Goal: Task Accomplishment & Management: Use online tool/utility

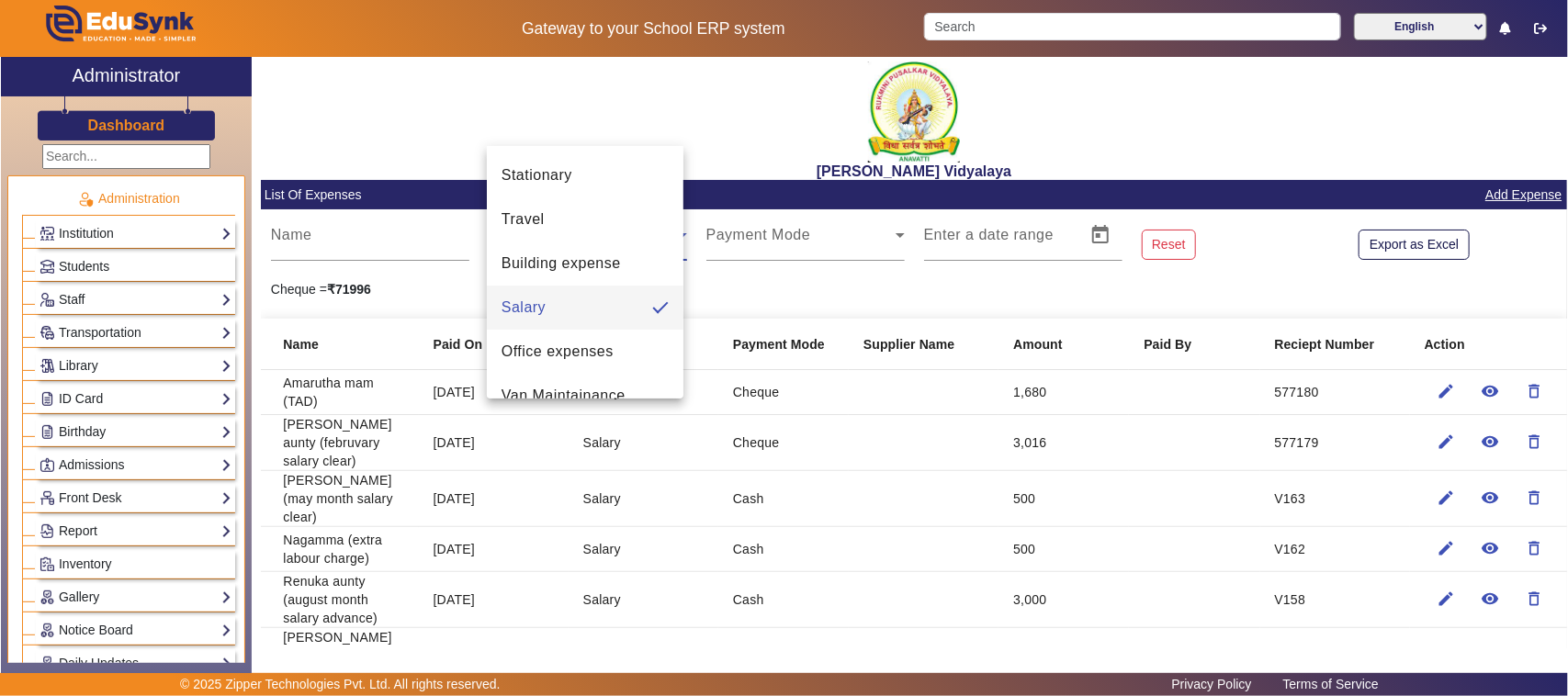
scroll to position [115, 0]
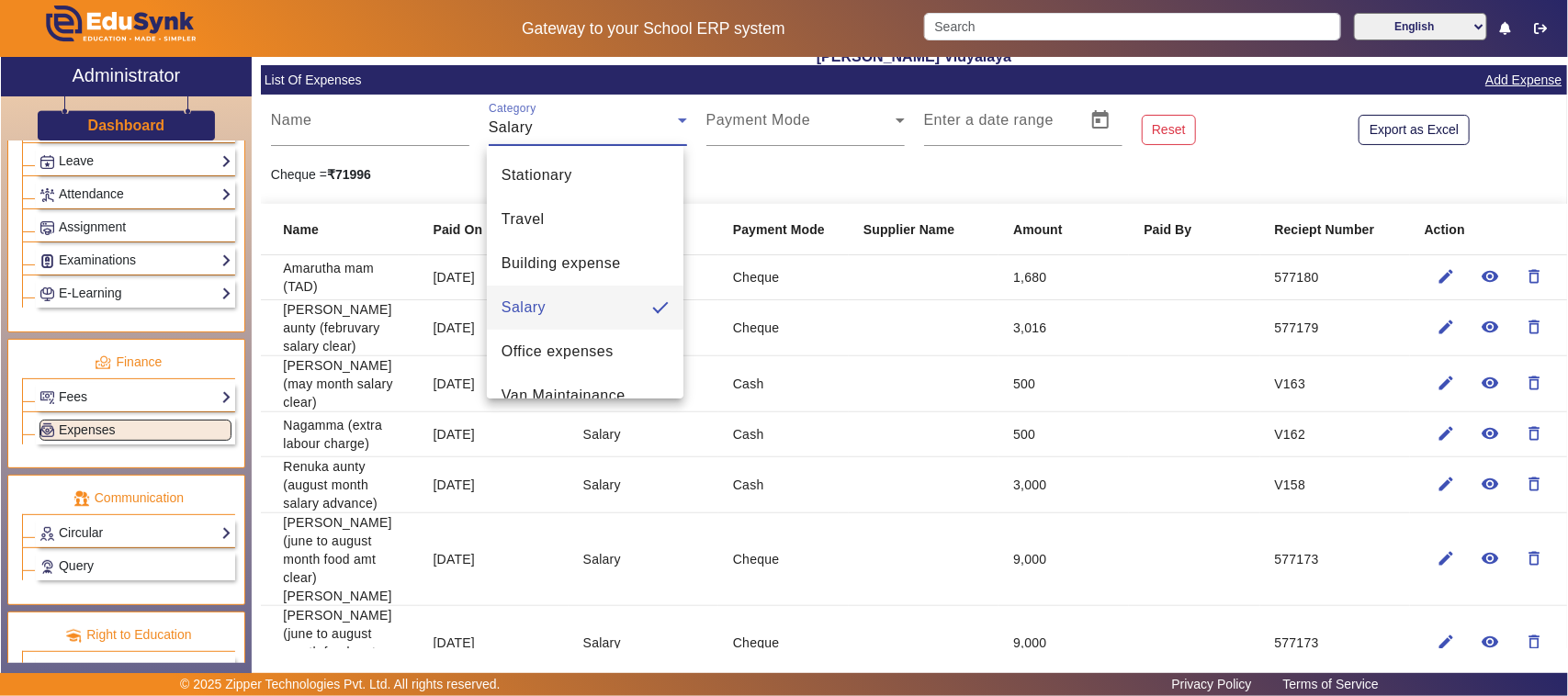
click at [108, 414] on div at bounding box center [784, 348] width 1568 height 696
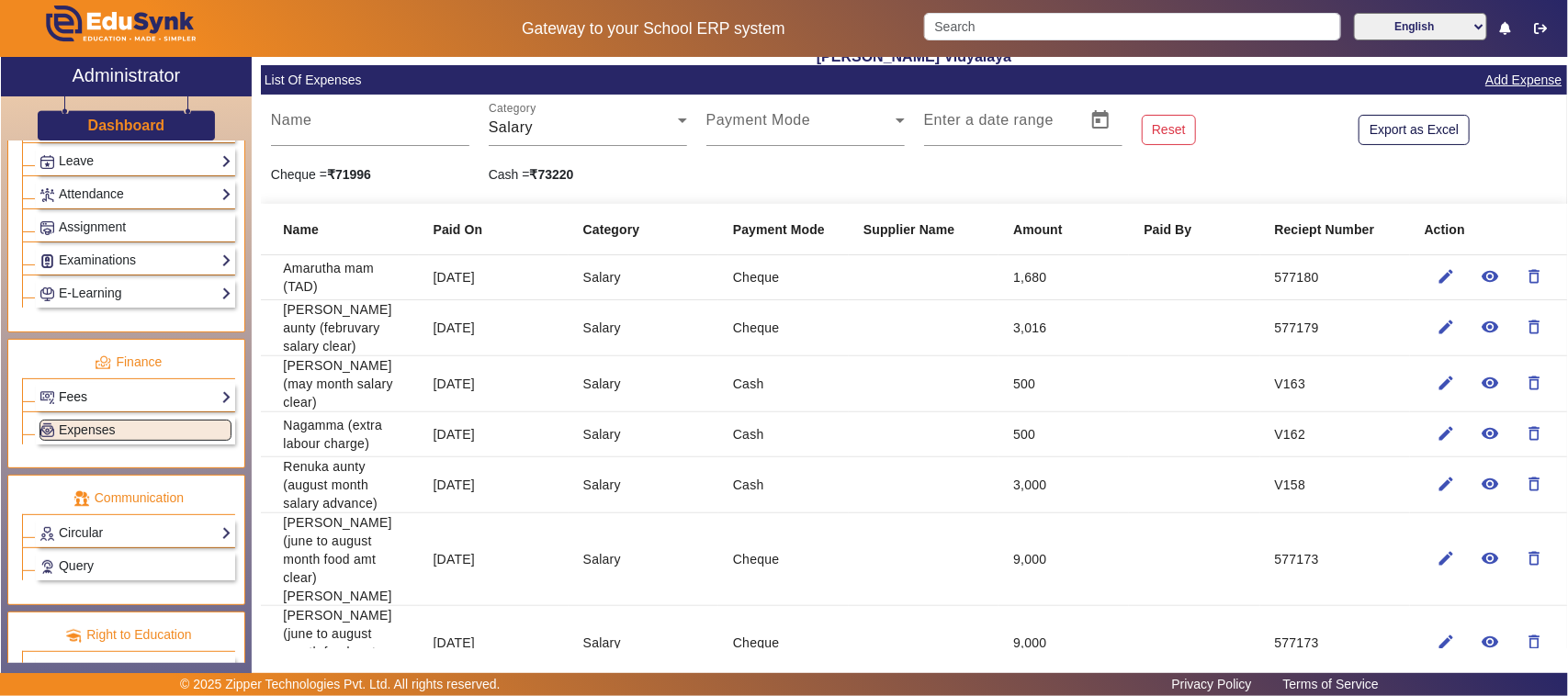
click at [99, 408] on link "Fees" at bounding box center [135, 397] width 192 height 21
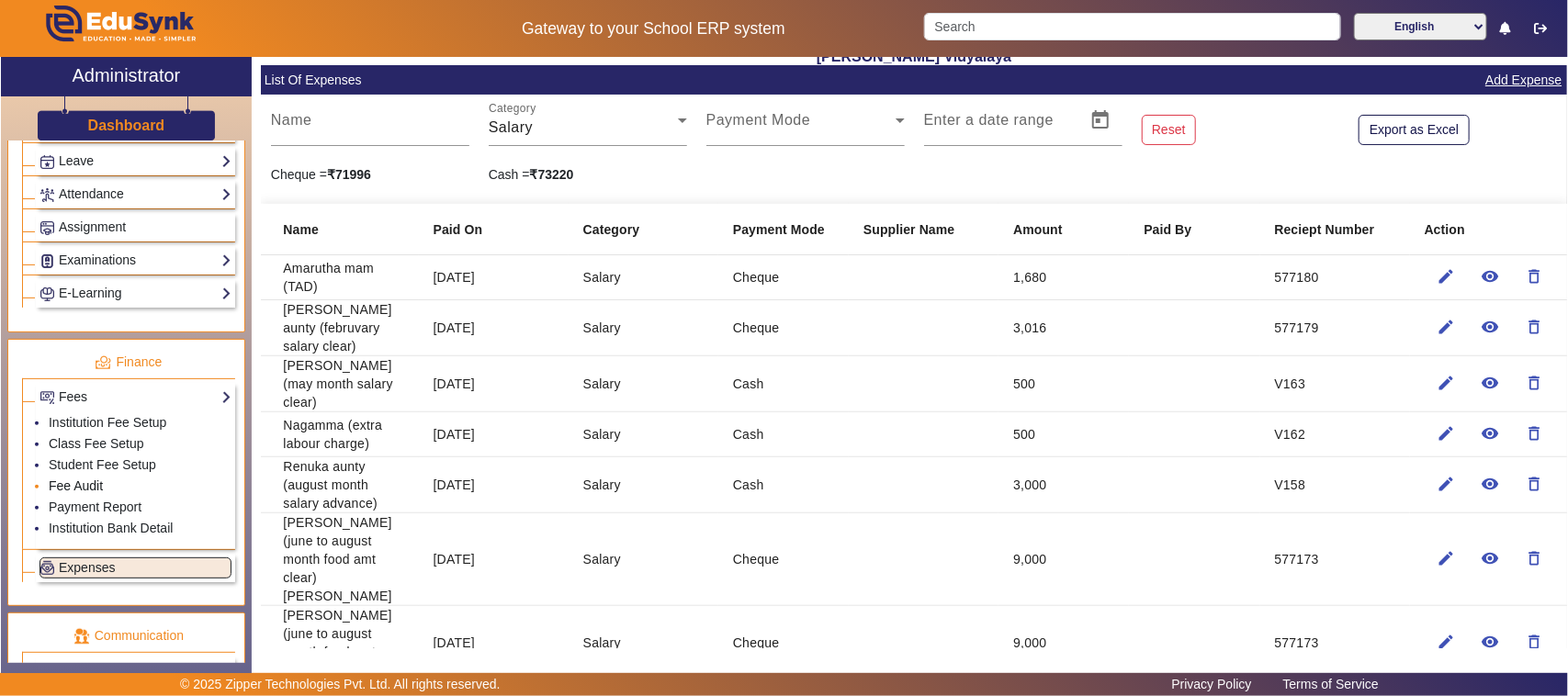
click at [90, 493] on link "Fee Audit" at bounding box center [75, 485] width 54 height 14
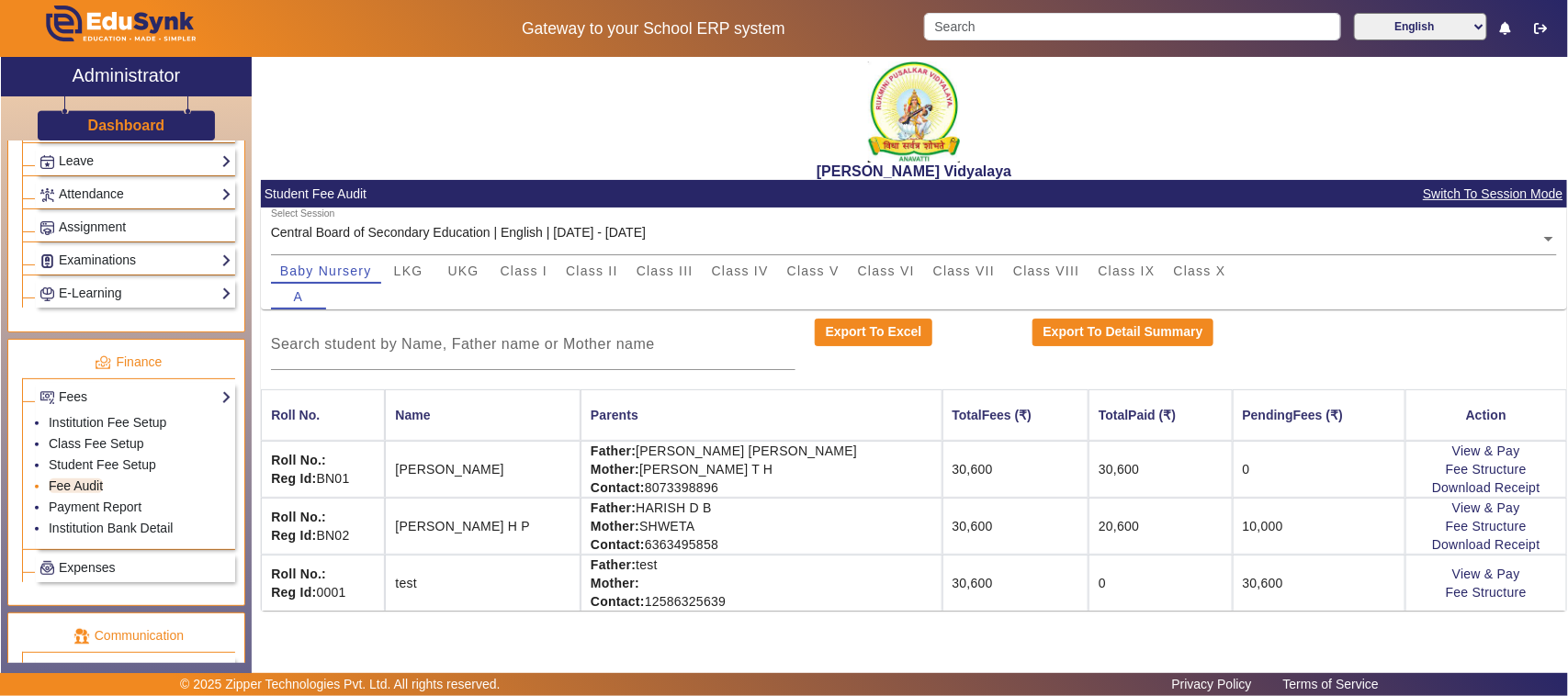
click at [82, 493] on link "Fee Audit" at bounding box center [75, 485] width 54 height 14
click at [94, 493] on link "Fee Audit" at bounding box center [75, 485] width 54 height 14
click at [539, 266] on span "Class I" at bounding box center [523, 270] width 47 height 13
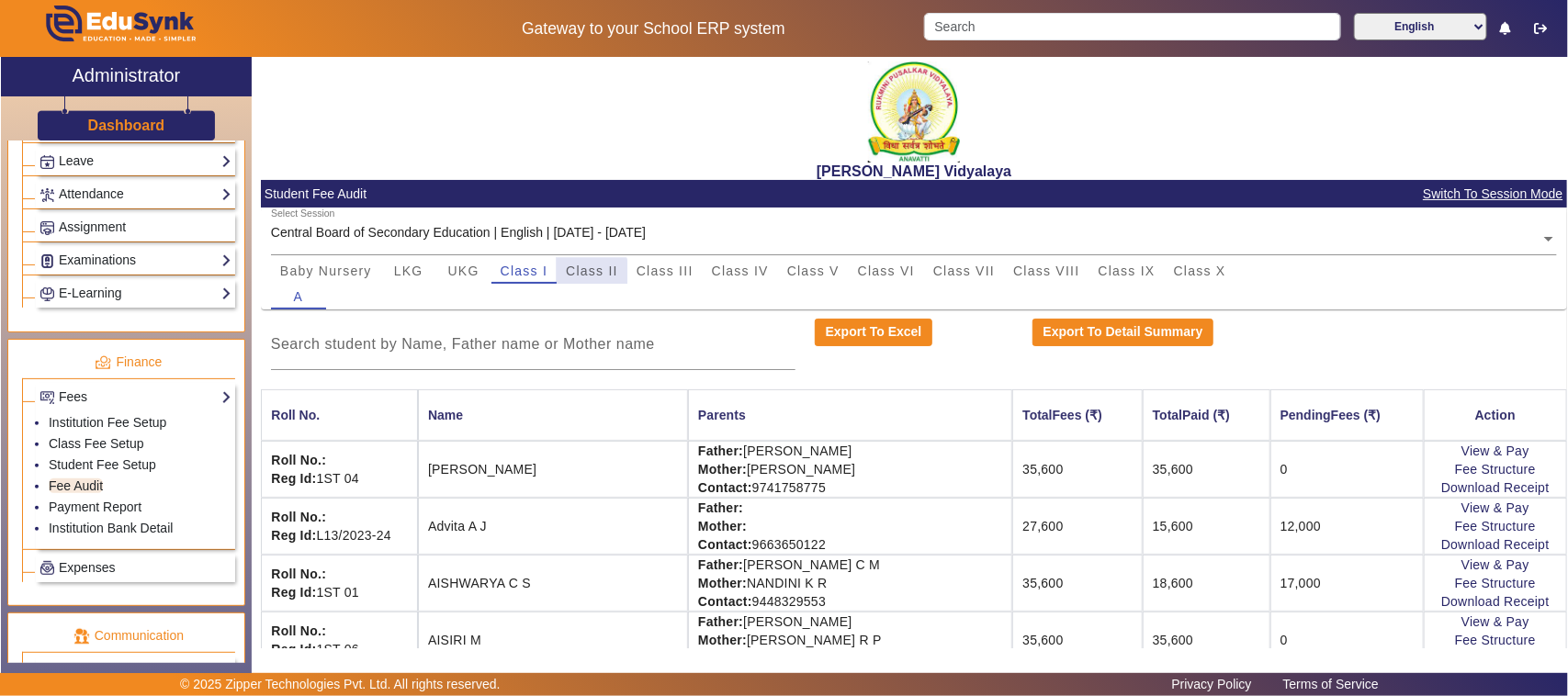
click at [588, 272] on span "Class II" at bounding box center [592, 270] width 52 height 13
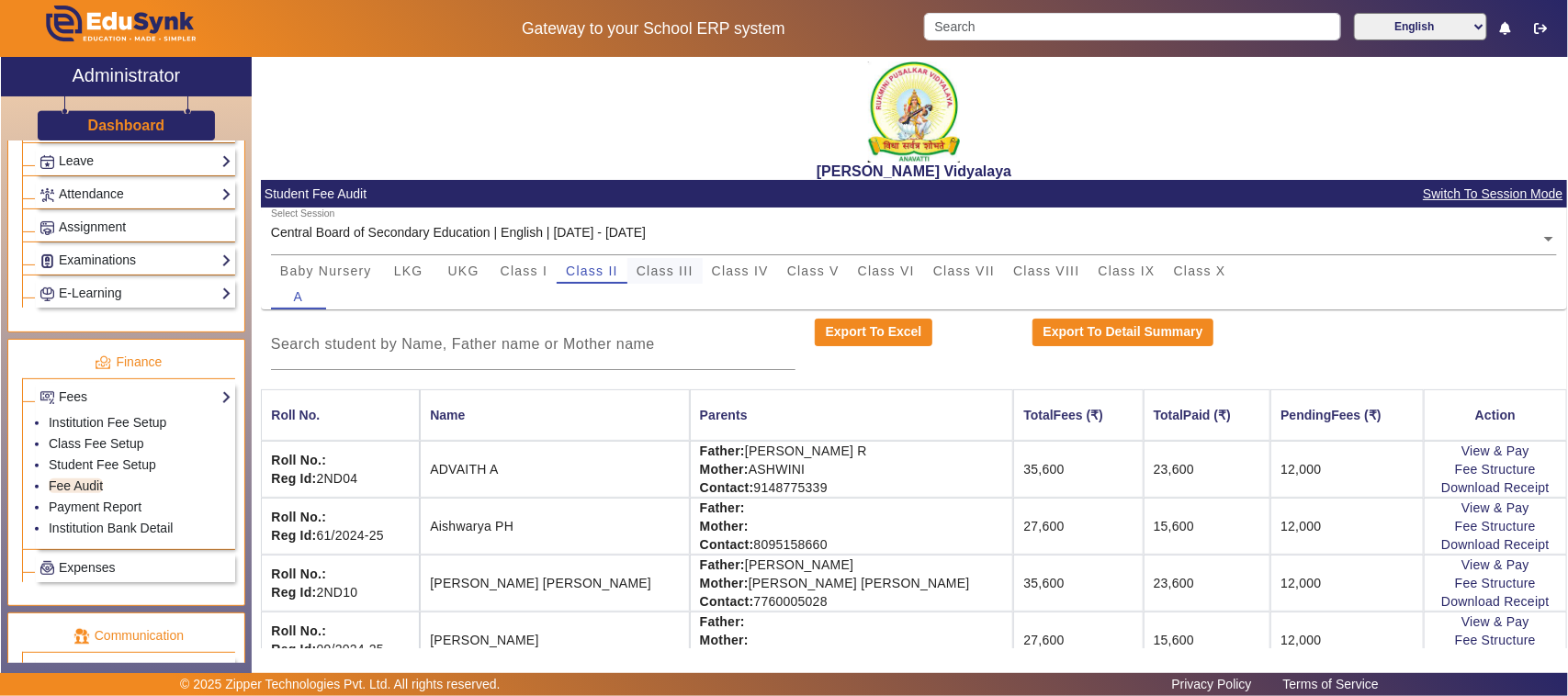
click at [689, 272] on span "Class III" at bounding box center [665, 270] width 57 height 13
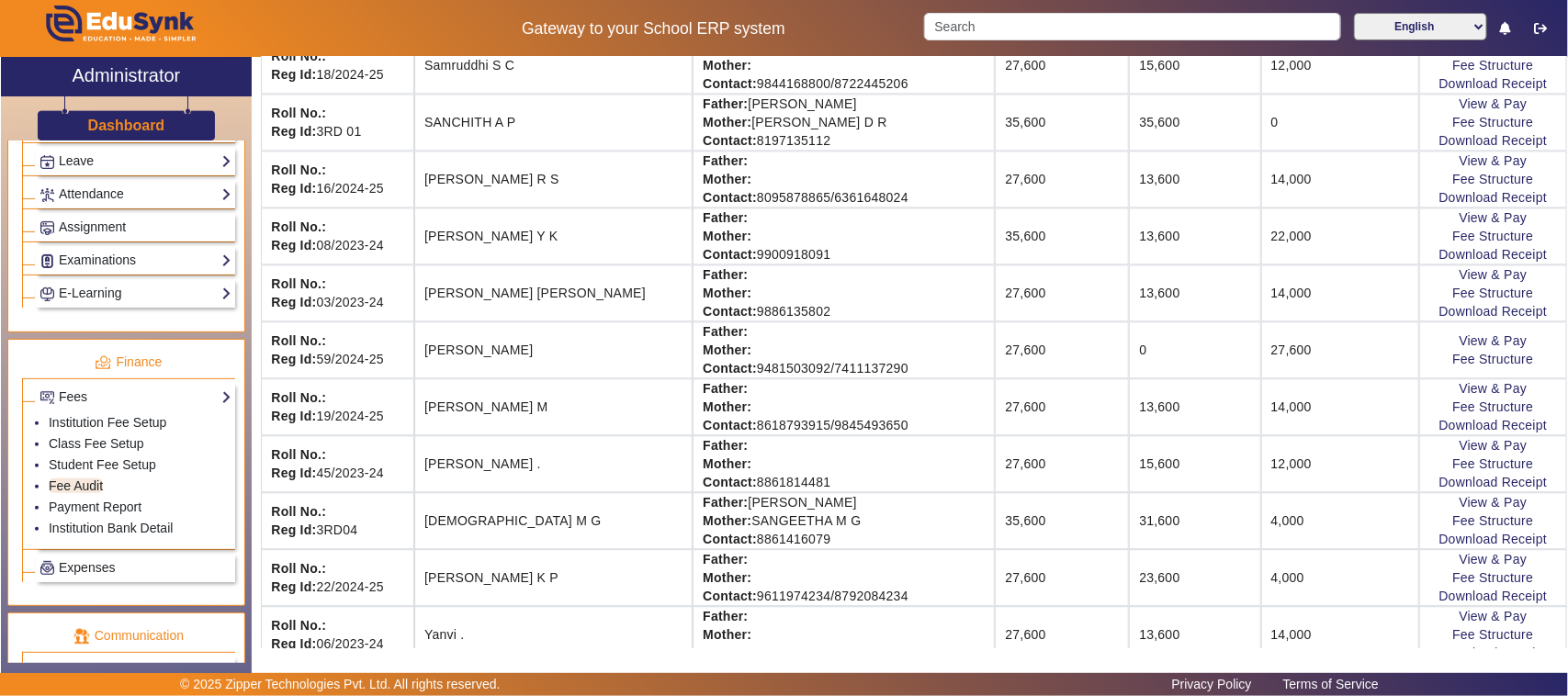
scroll to position [1921, 0]
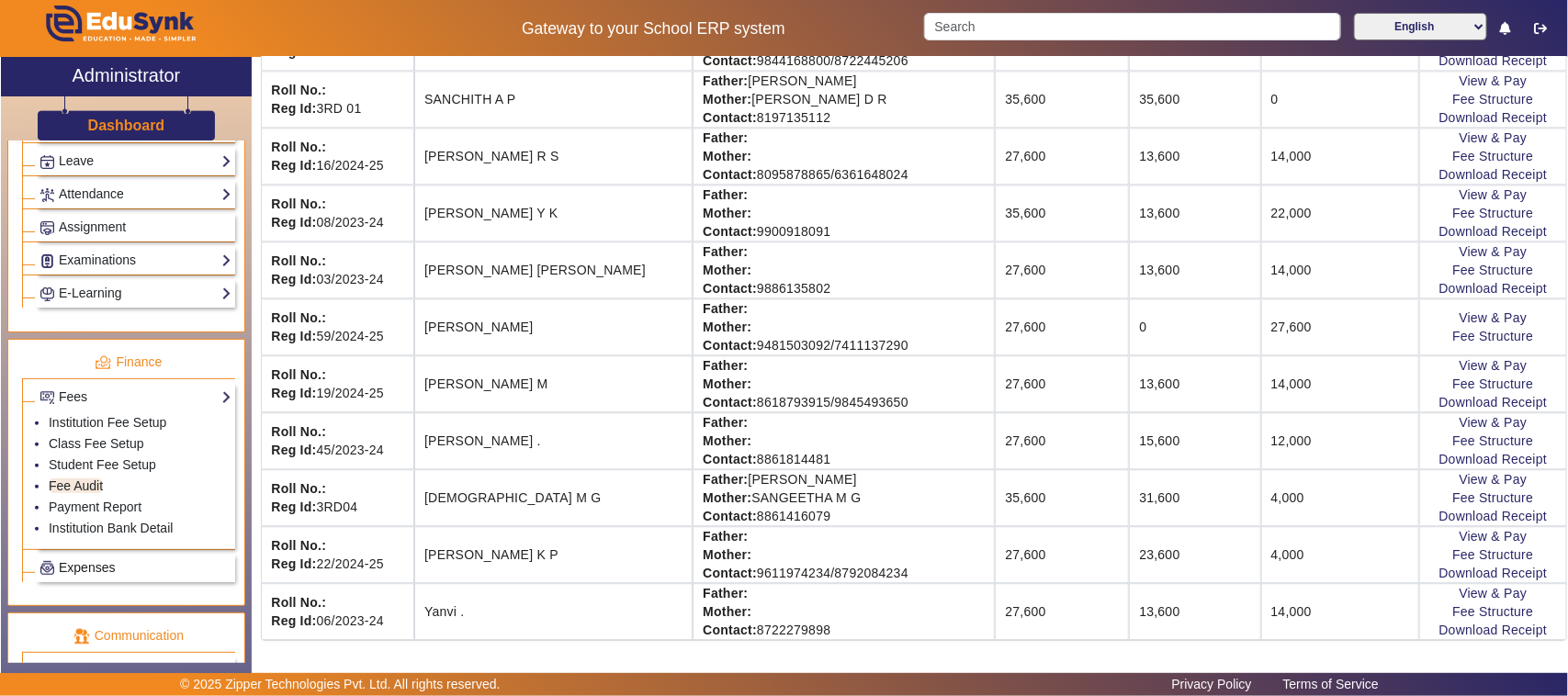
click at [59, 574] on span "Expenses" at bounding box center [87, 566] width 56 height 14
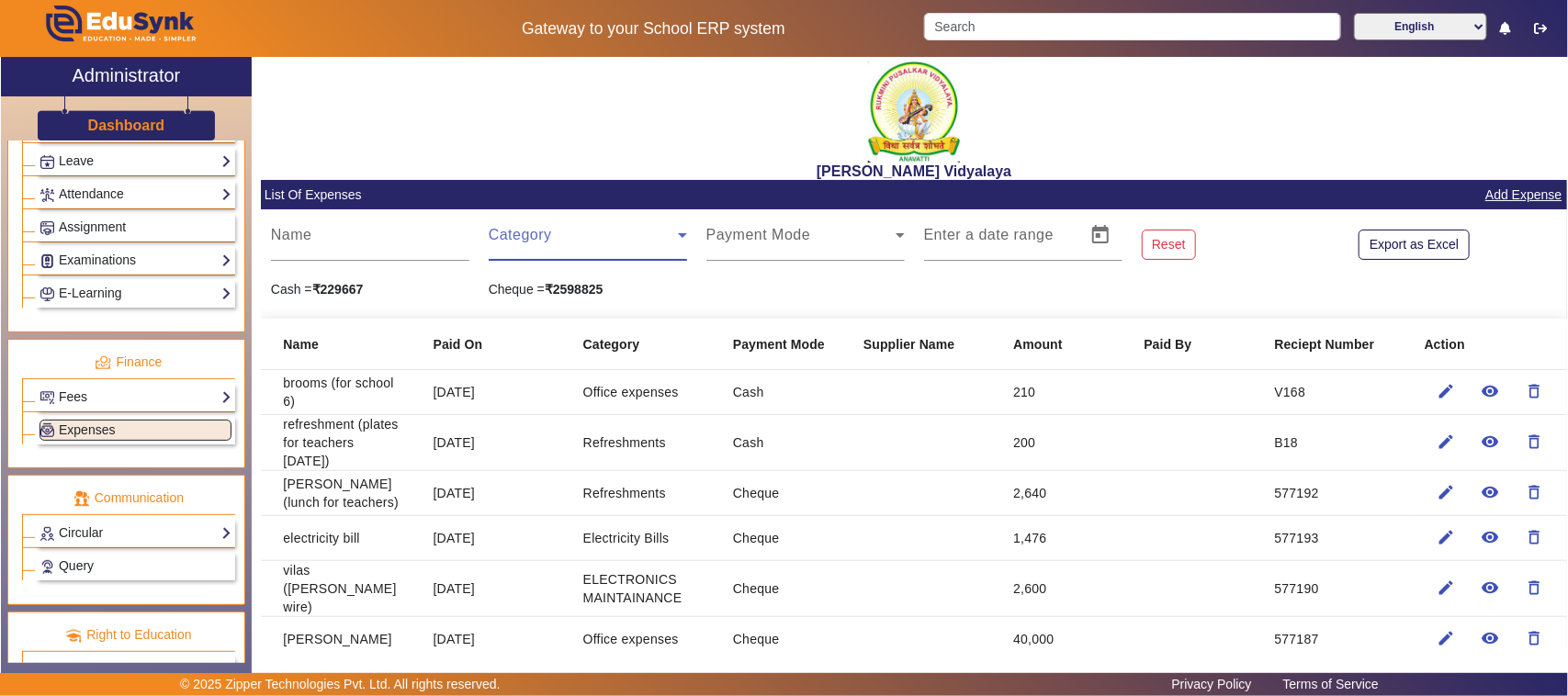
click at [534, 241] on span at bounding box center [583, 242] width 190 height 22
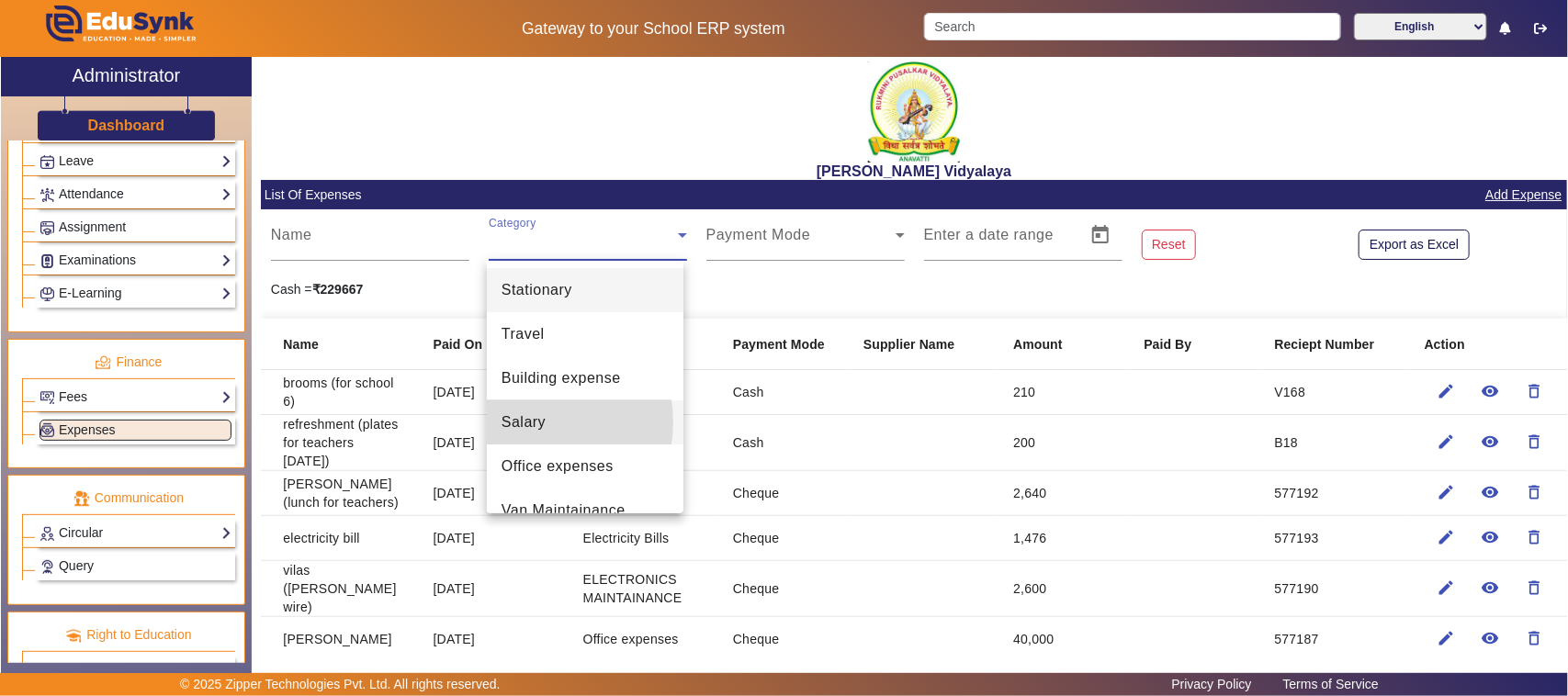
click at [529, 422] on span "Salary" at bounding box center [523, 421] width 44 height 22
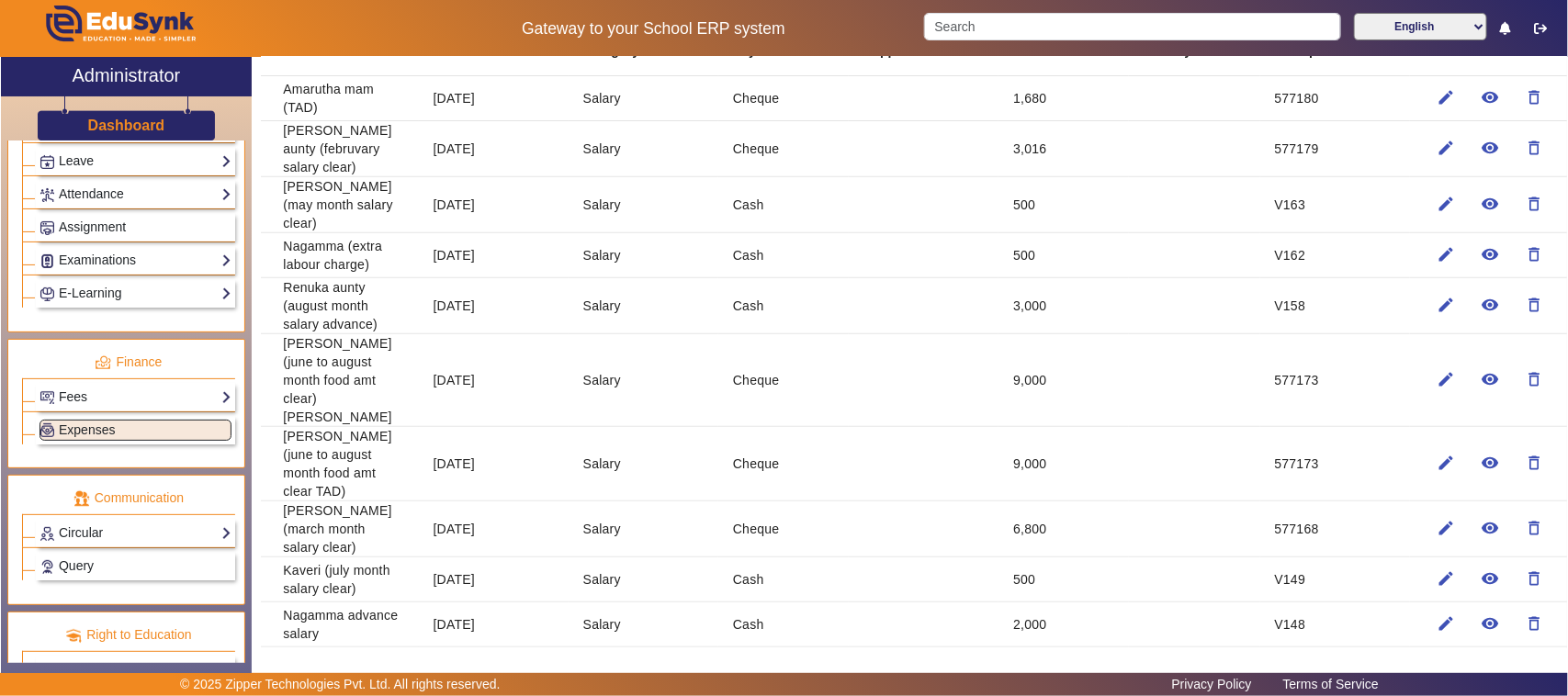
scroll to position [344, 0]
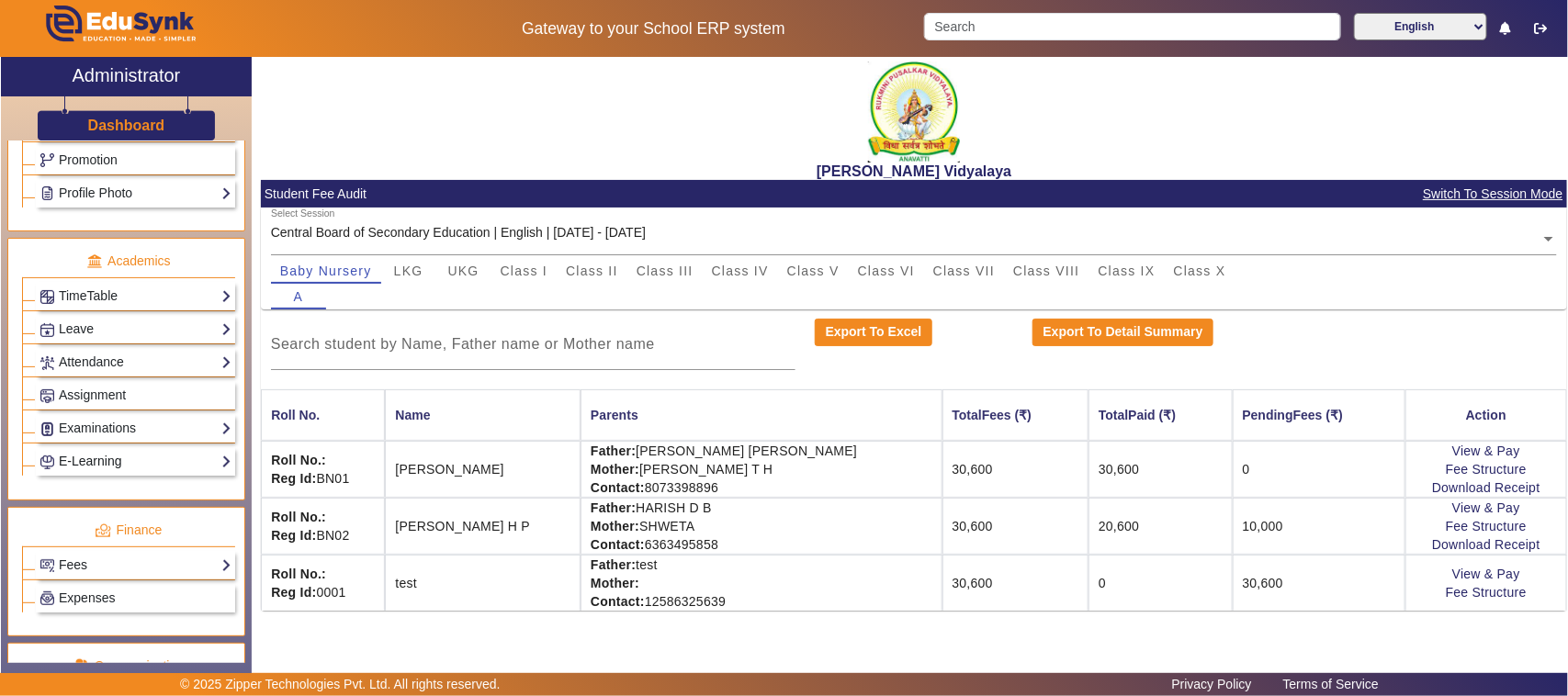
scroll to position [688, 0]
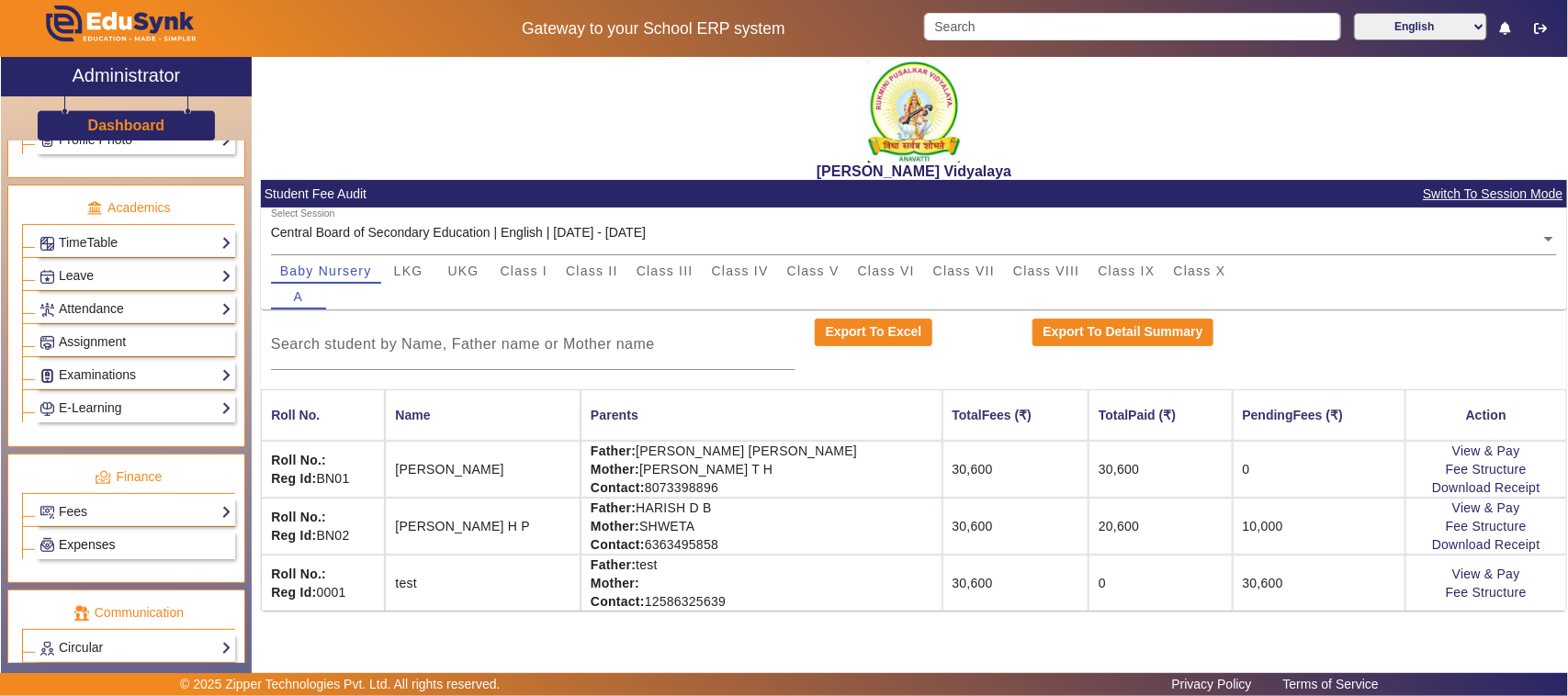
click at [95, 552] on span "Expenses" at bounding box center [87, 543] width 56 height 14
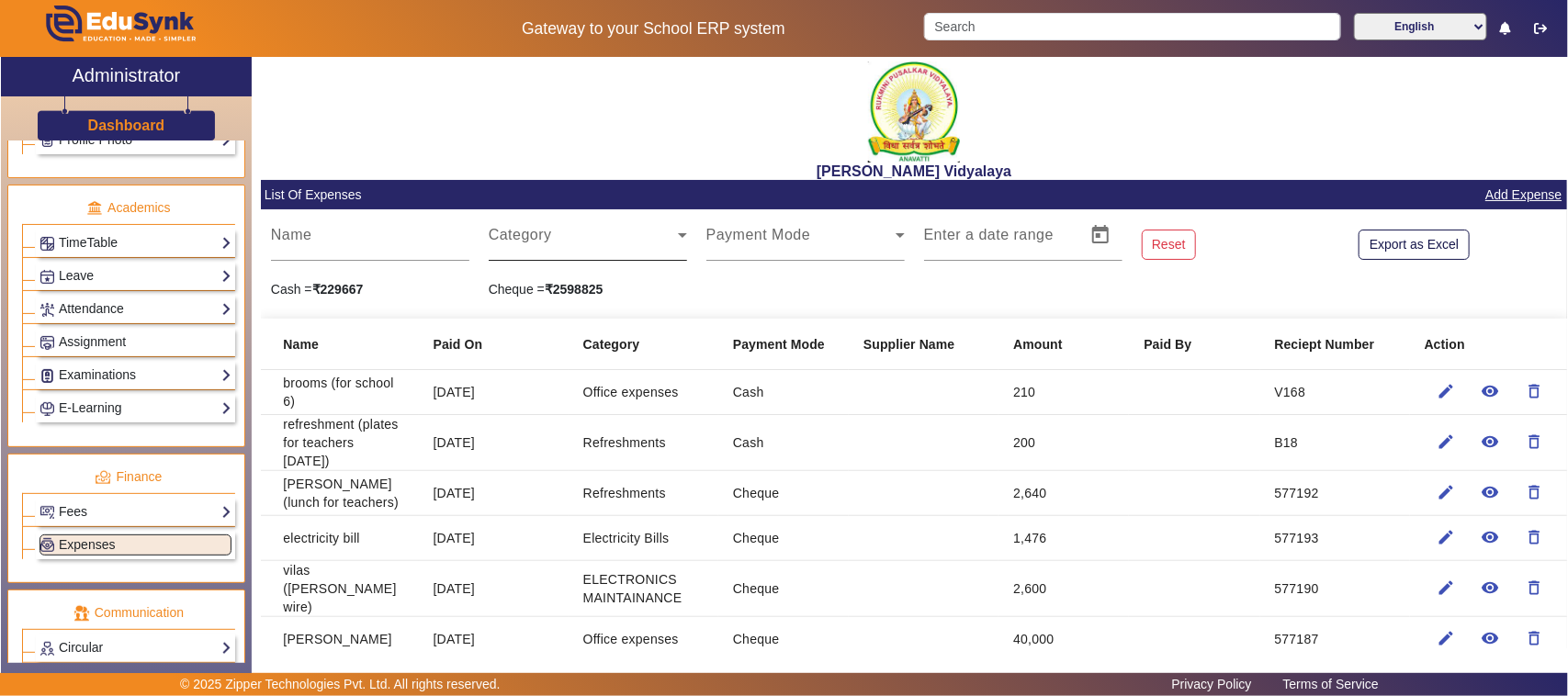
click at [518, 236] on span at bounding box center [583, 242] width 190 height 22
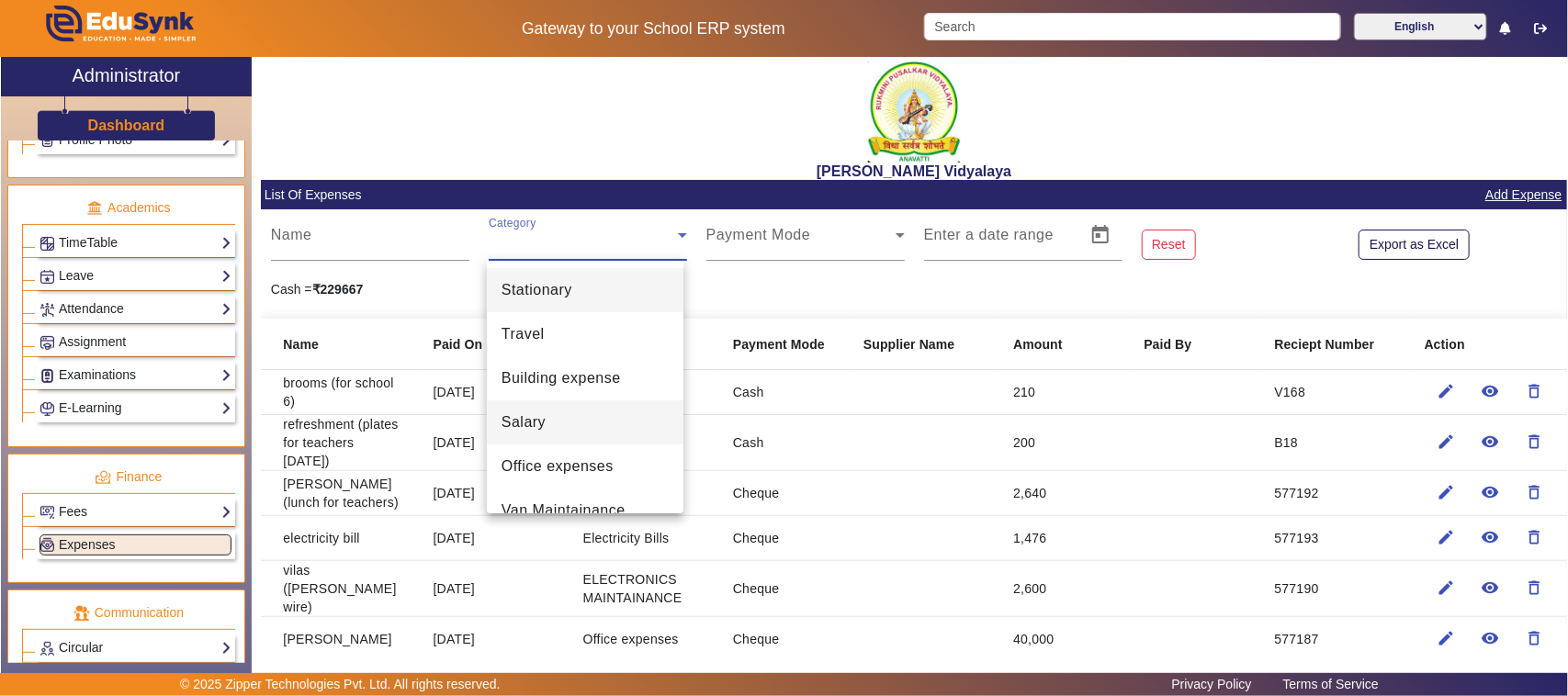
click at [524, 426] on span "Salary" at bounding box center [523, 421] width 44 height 22
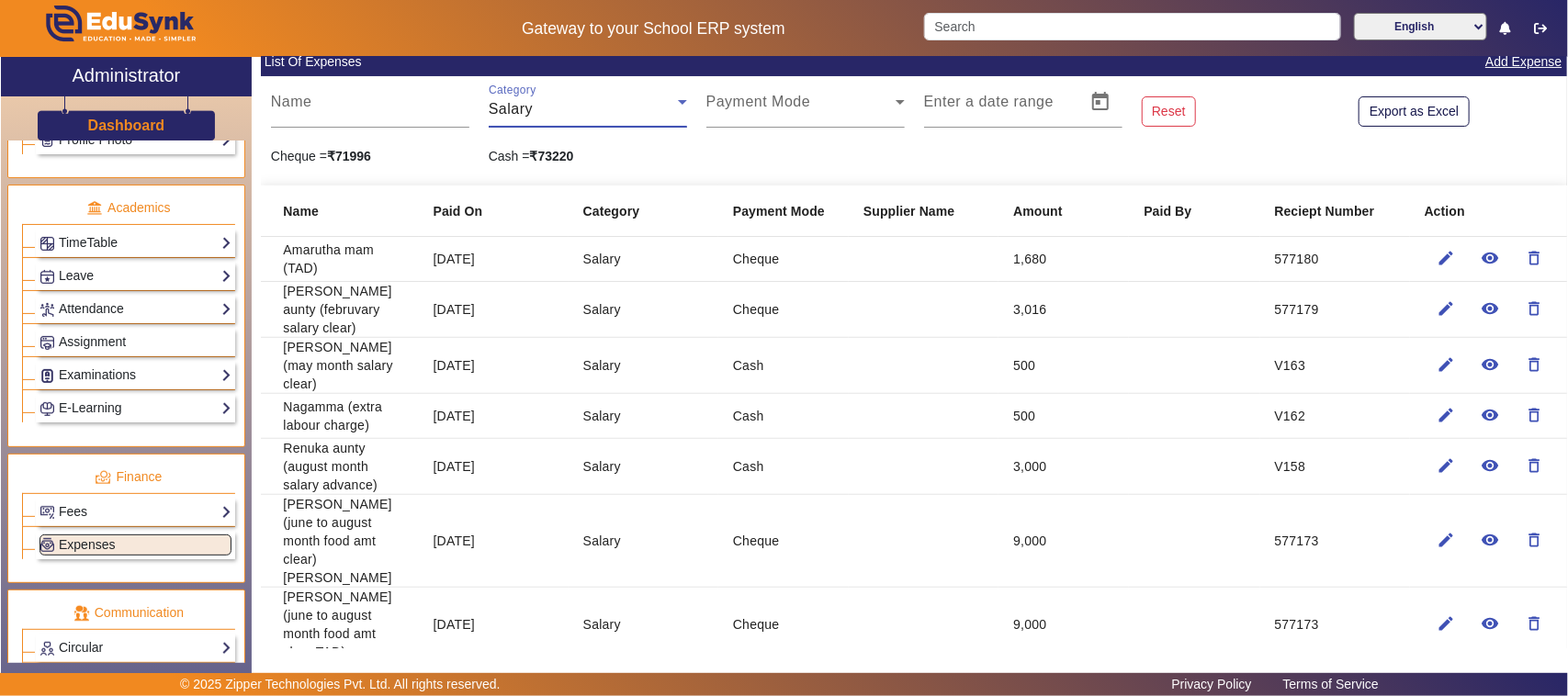
scroll to position [115, 0]
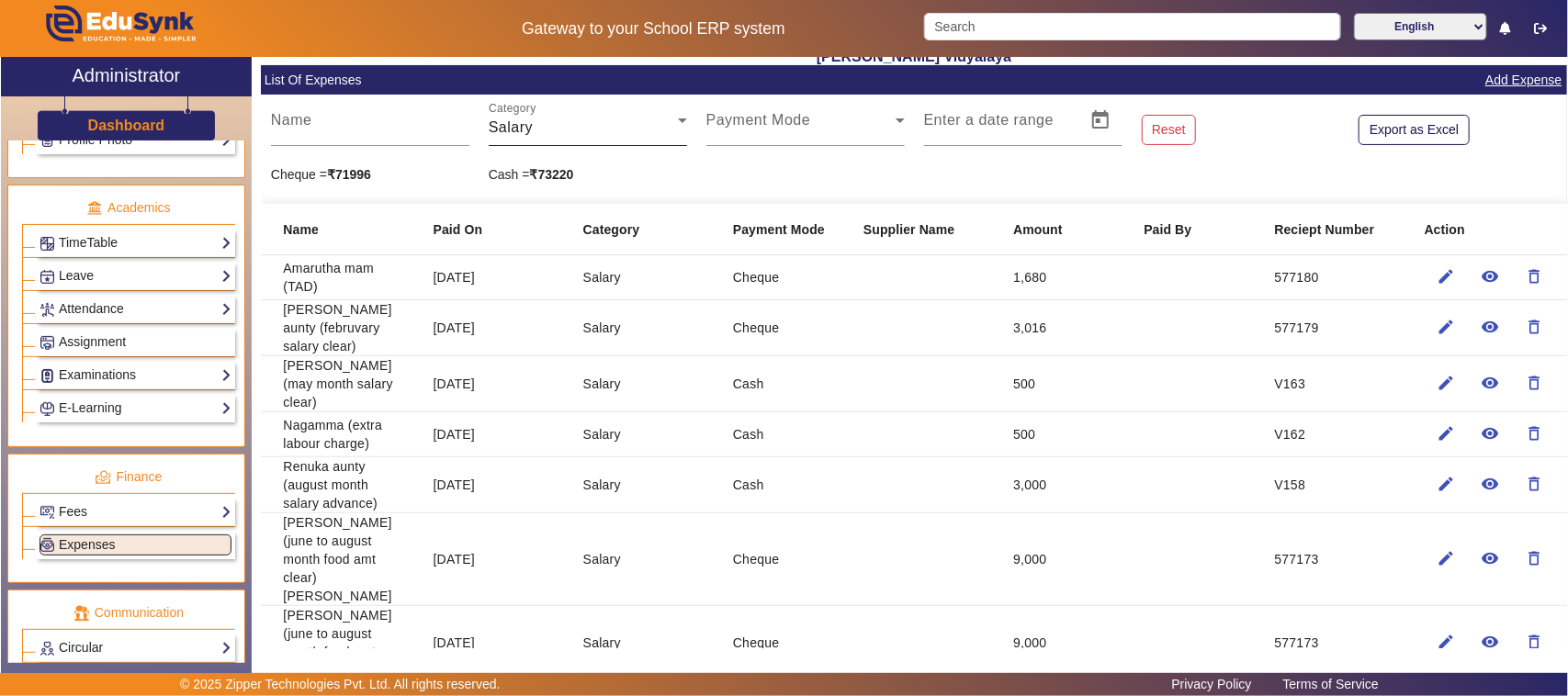
click at [518, 106] on mat-label "Category" at bounding box center [512, 108] width 47 height 12
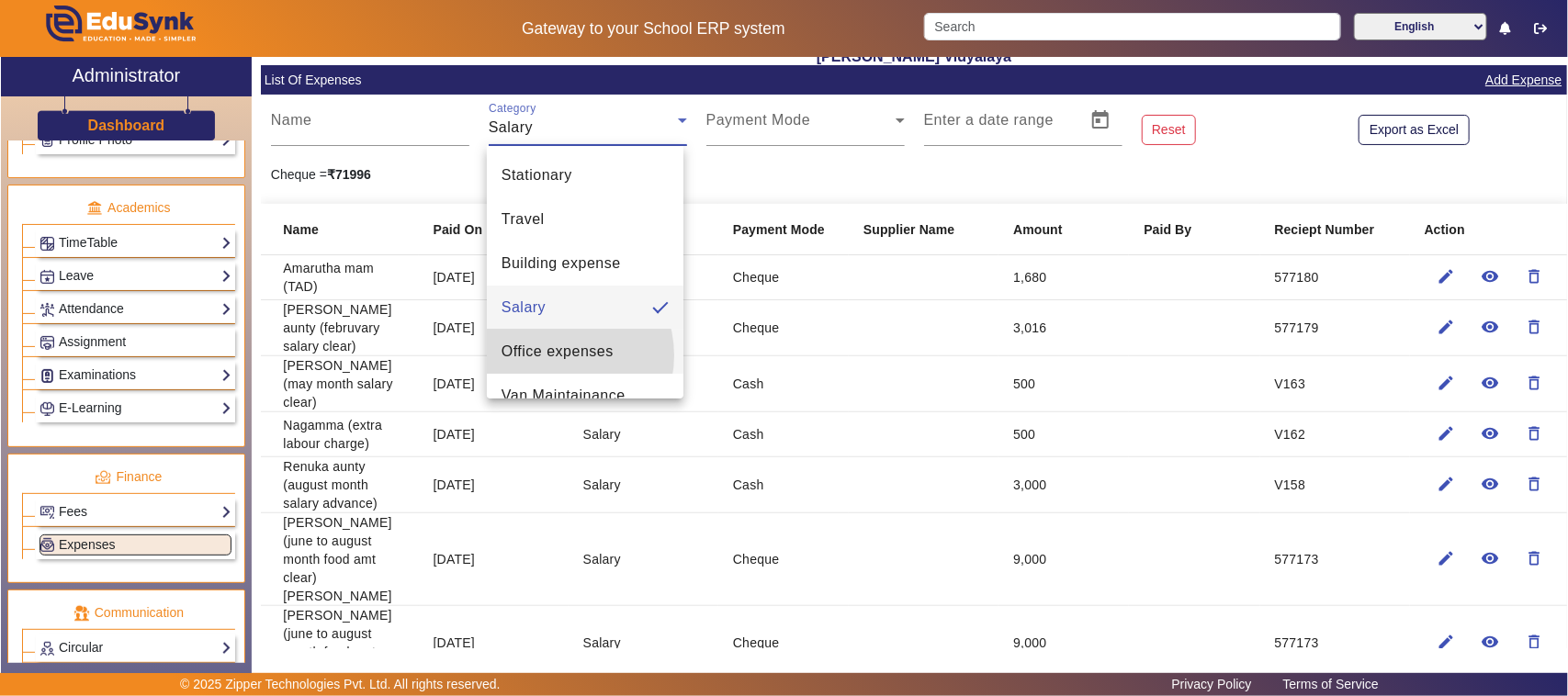
click at [555, 355] on span "Office expenses" at bounding box center [557, 351] width 112 height 22
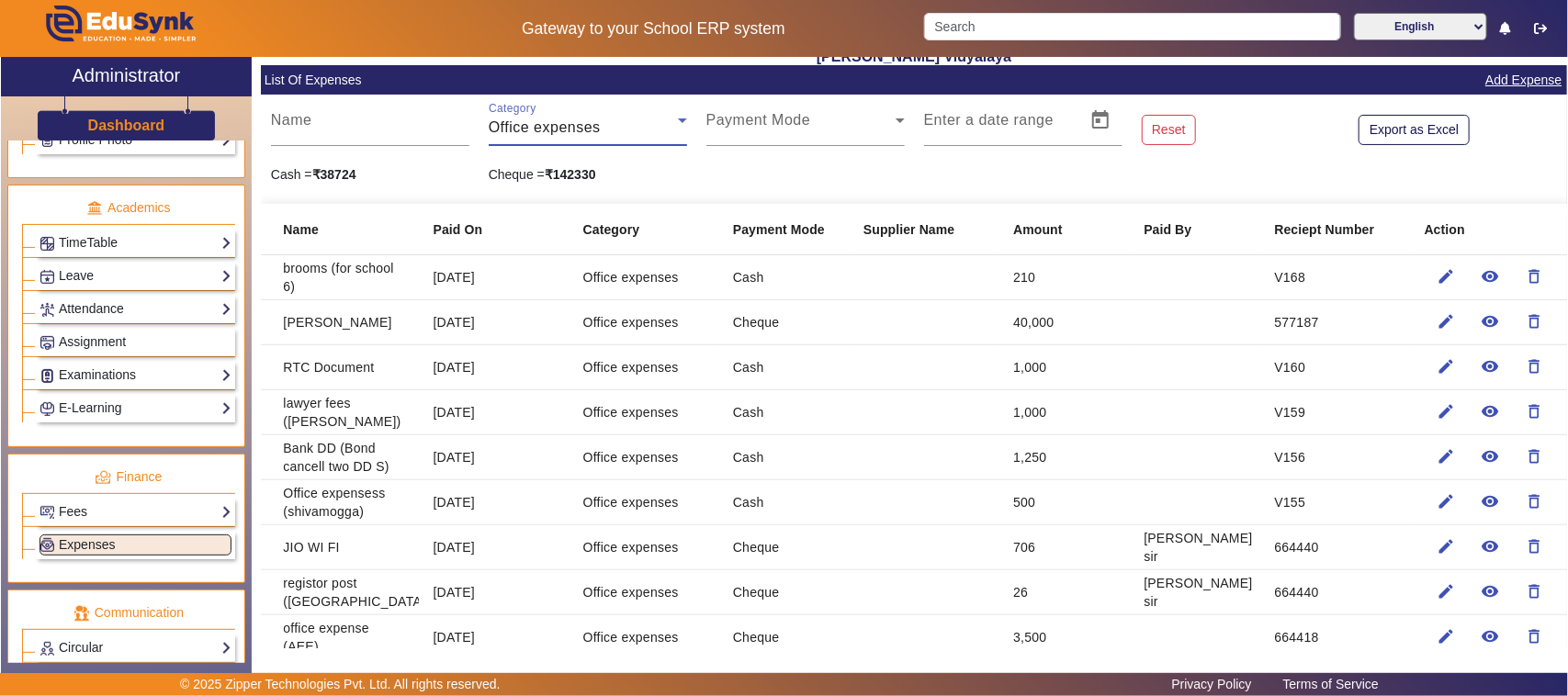
scroll to position [0, 0]
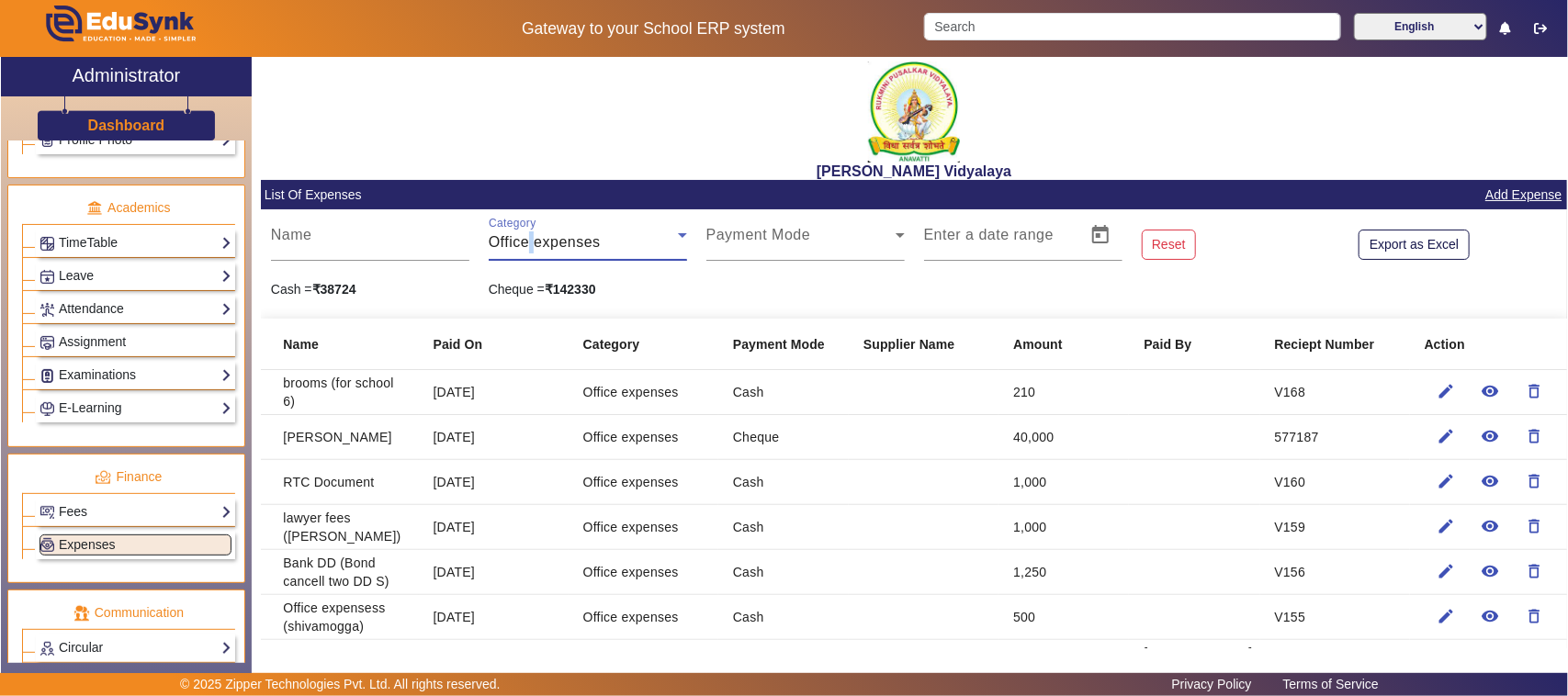
click at [530, 237] on span "Office expenses" at bounding box center [545, 242] width 112 height 15
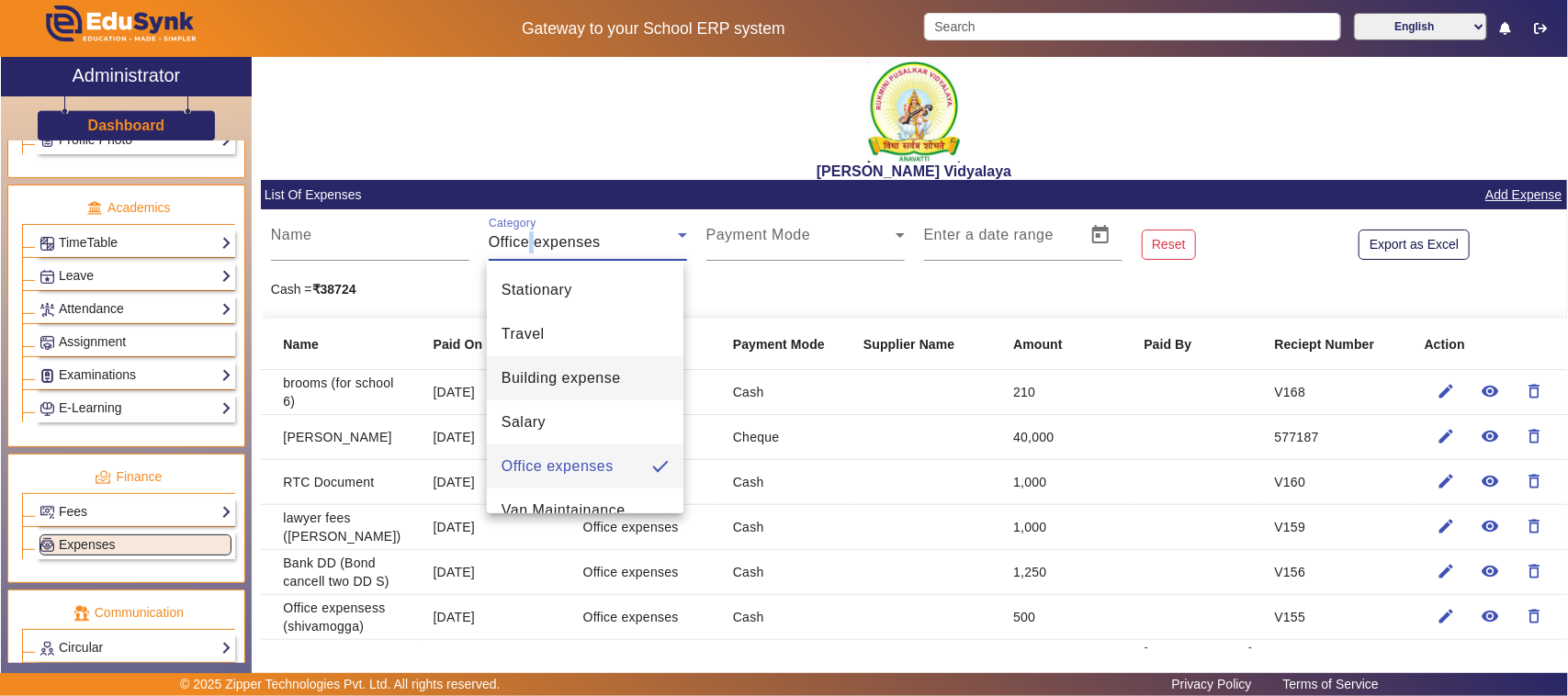
click at [558, 378] on span "Building expense" at bounding box center [560, 378] width 119 height 22
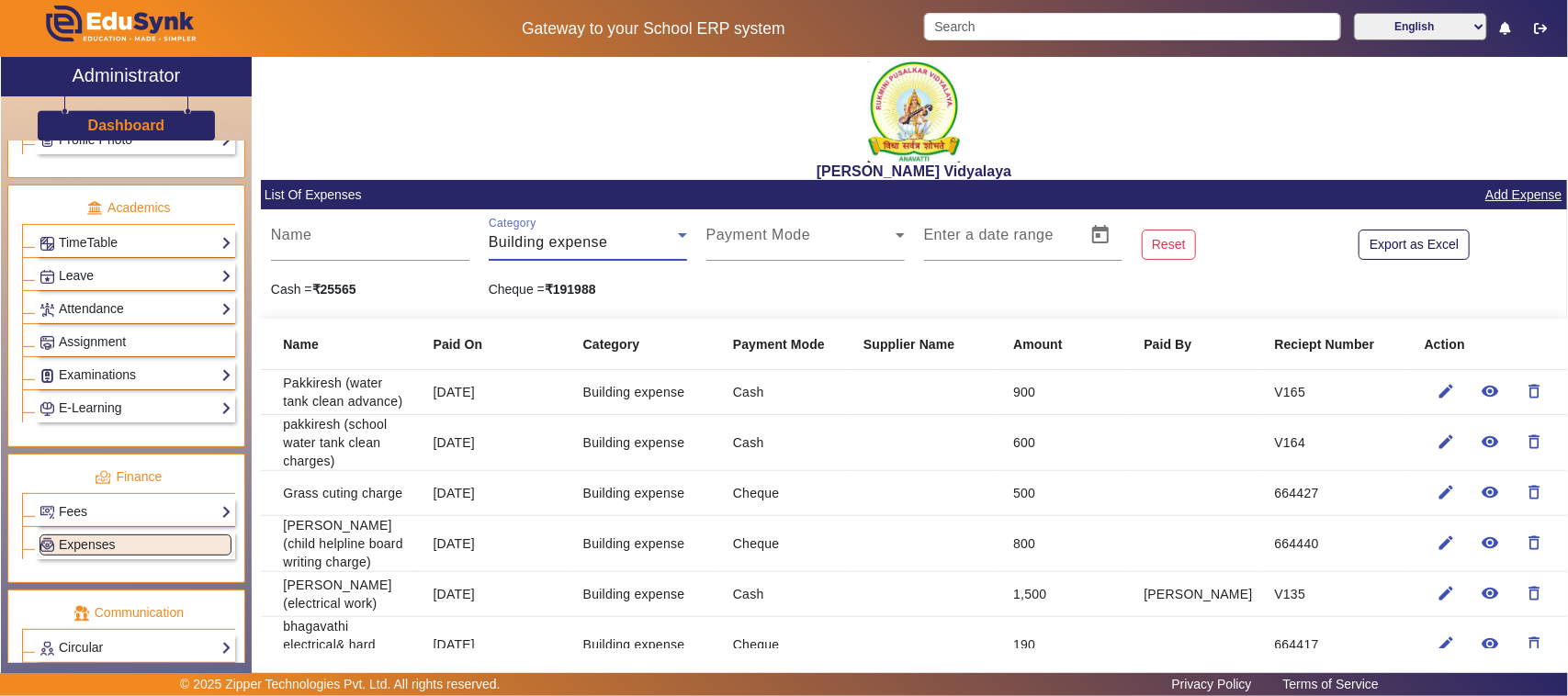
click at [535, 241] on span "Building expense" at bounding box center [547, 242] width 119 height 15
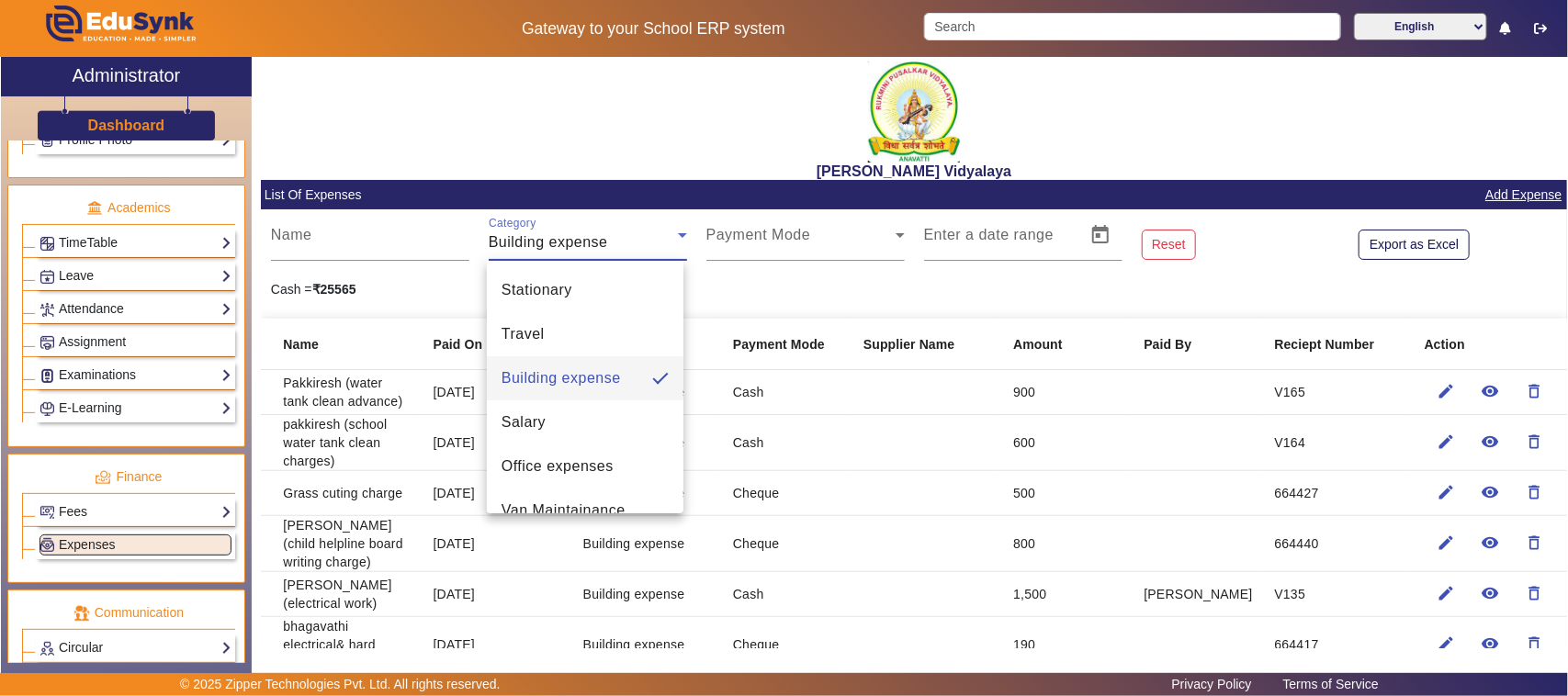
scroll to position [115, 0]
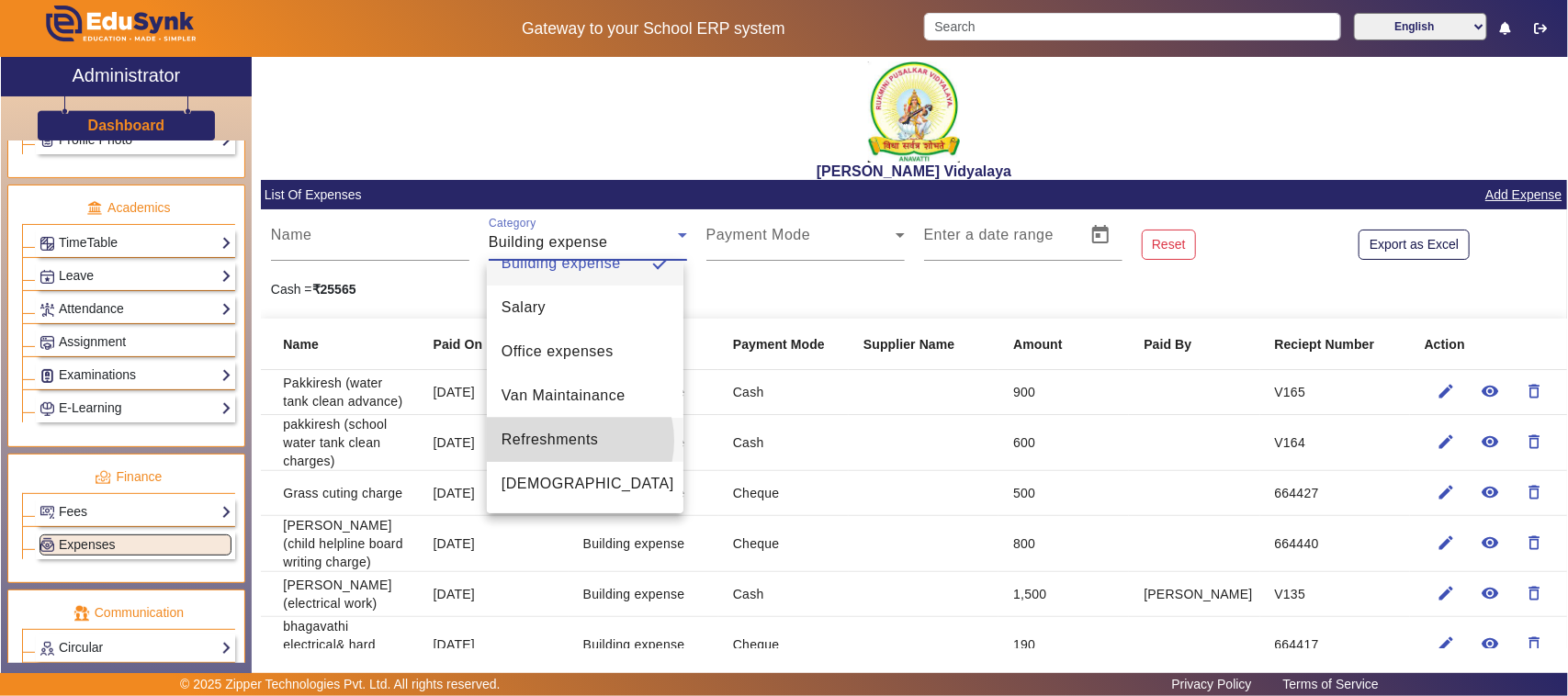
click at [571, 441] on span "Refreshments" at bounding box center [549, 439] width 98 height 22
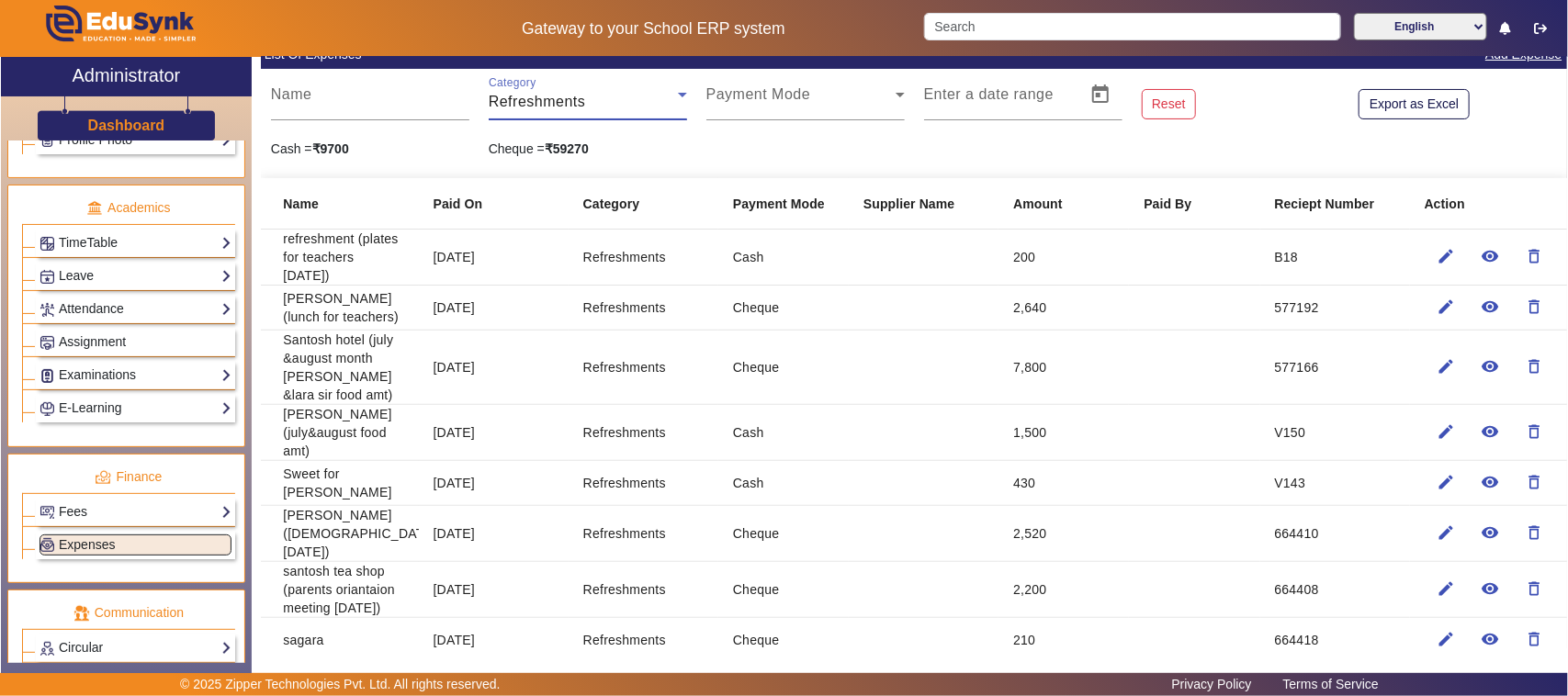
scroll to position [0, 0]
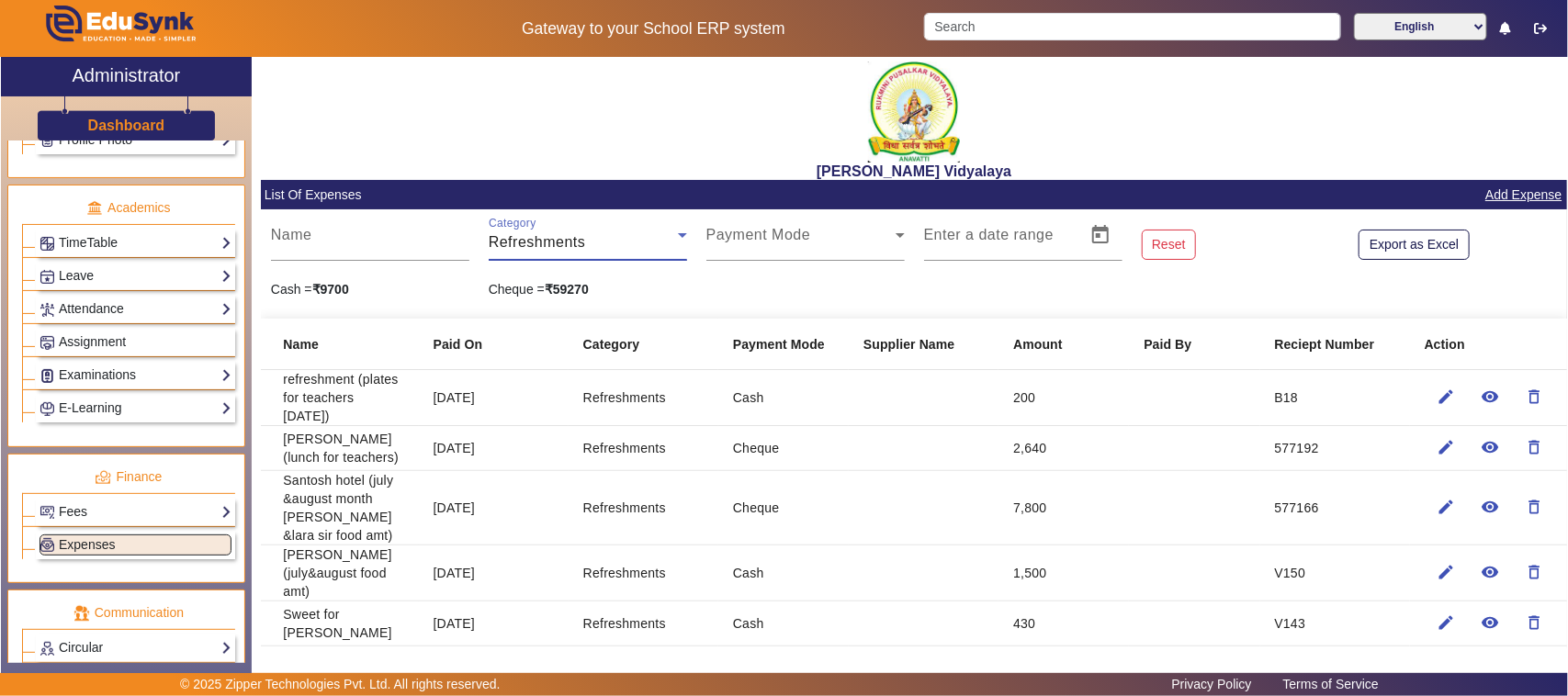
click at [498, 231] on div "Refreshments" at bounding box center [583, 242] width 190 height 22
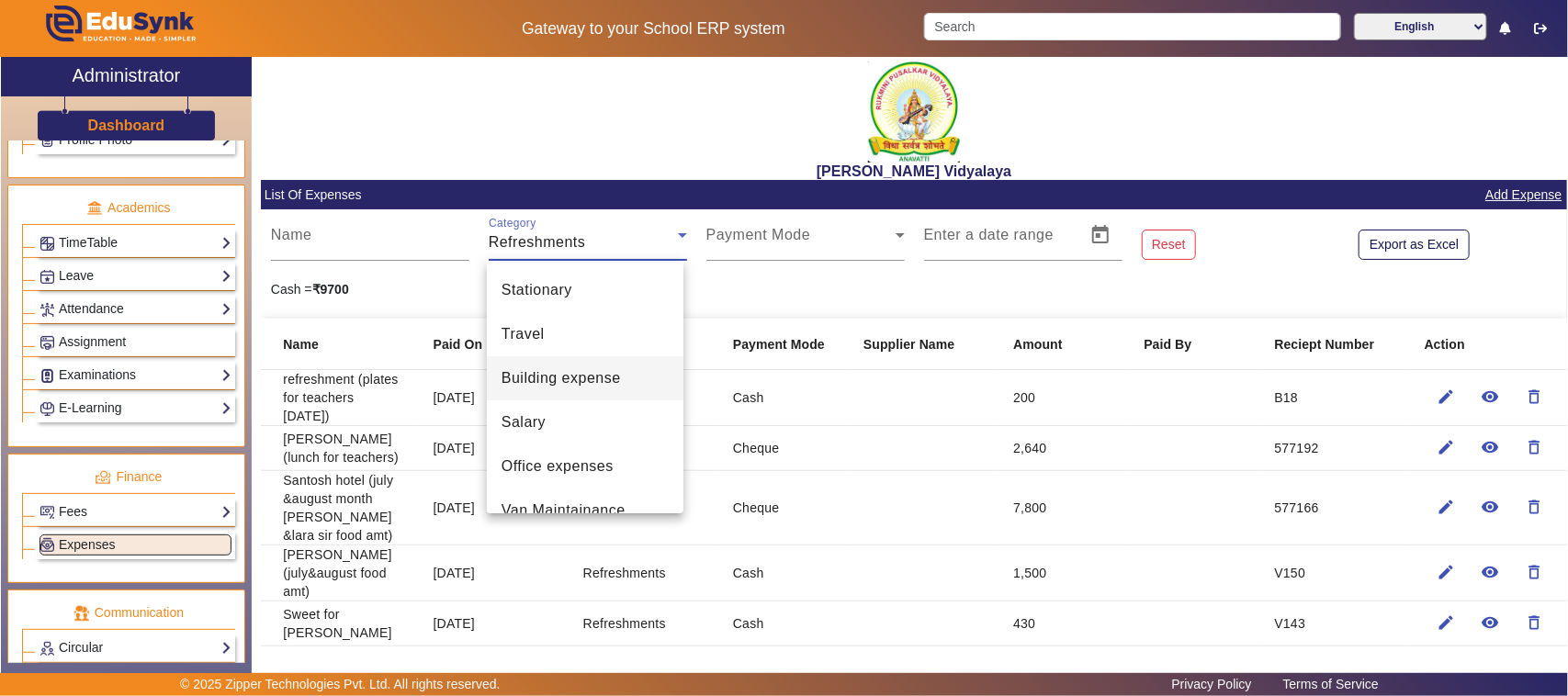
scroll to position [63, 0]
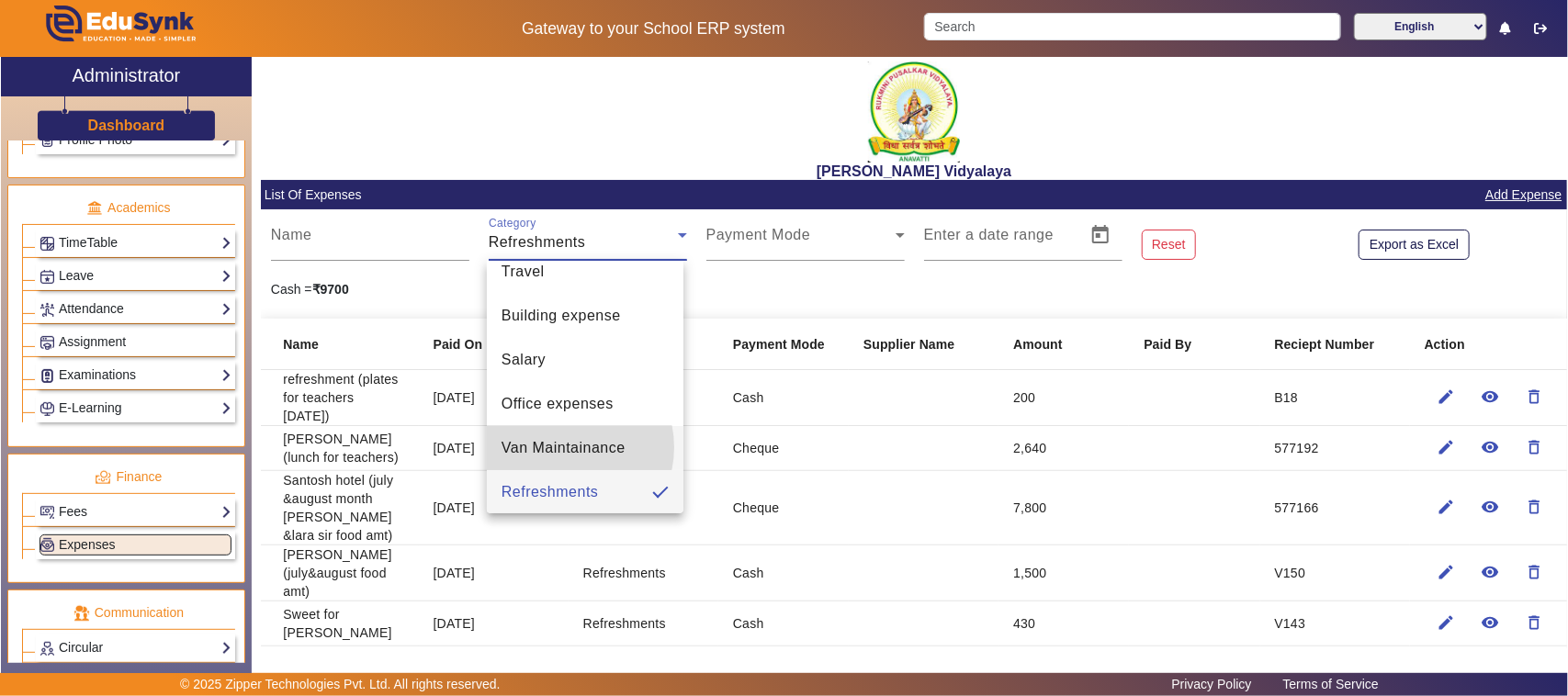
click at [566, 446] on span "Van Maintainance" at bounding box center [563, 448] width 124 height 22
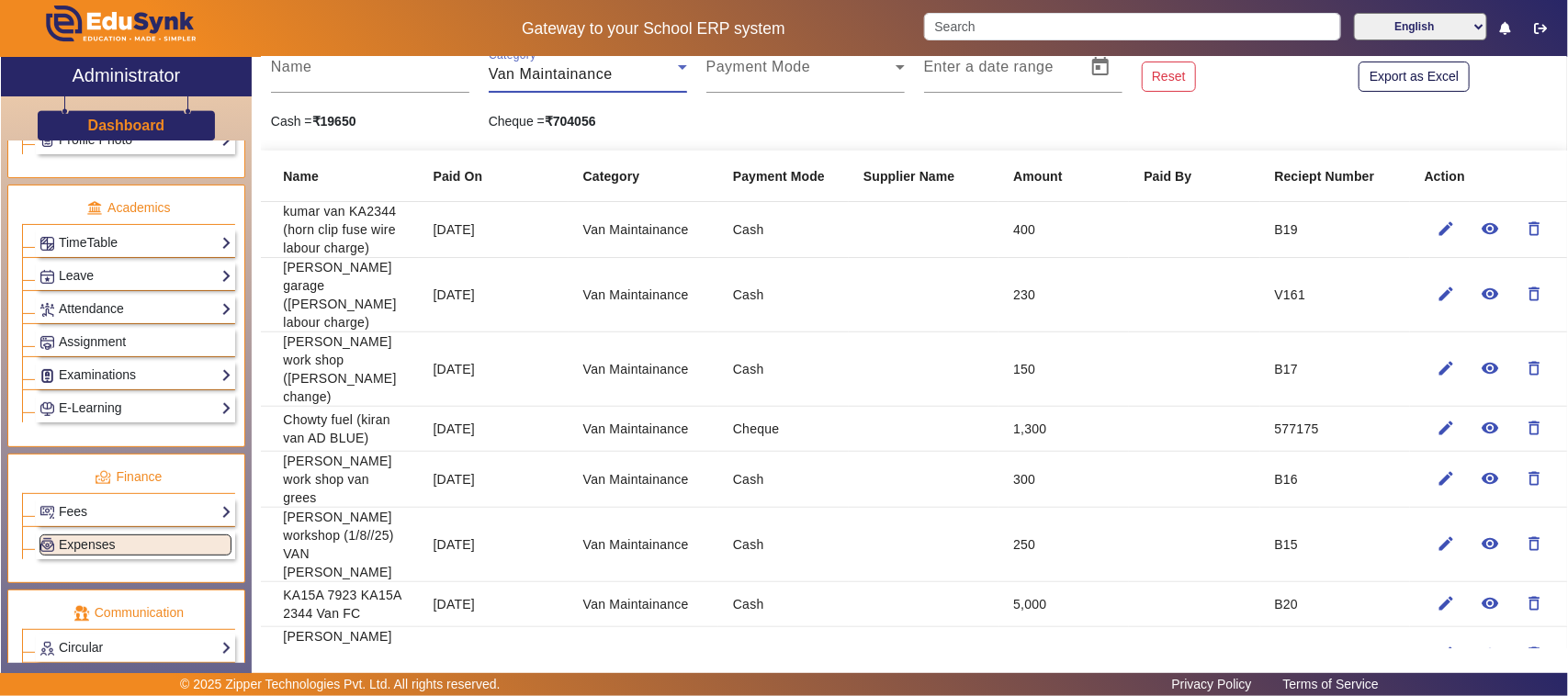
scroll to position [115, 0]
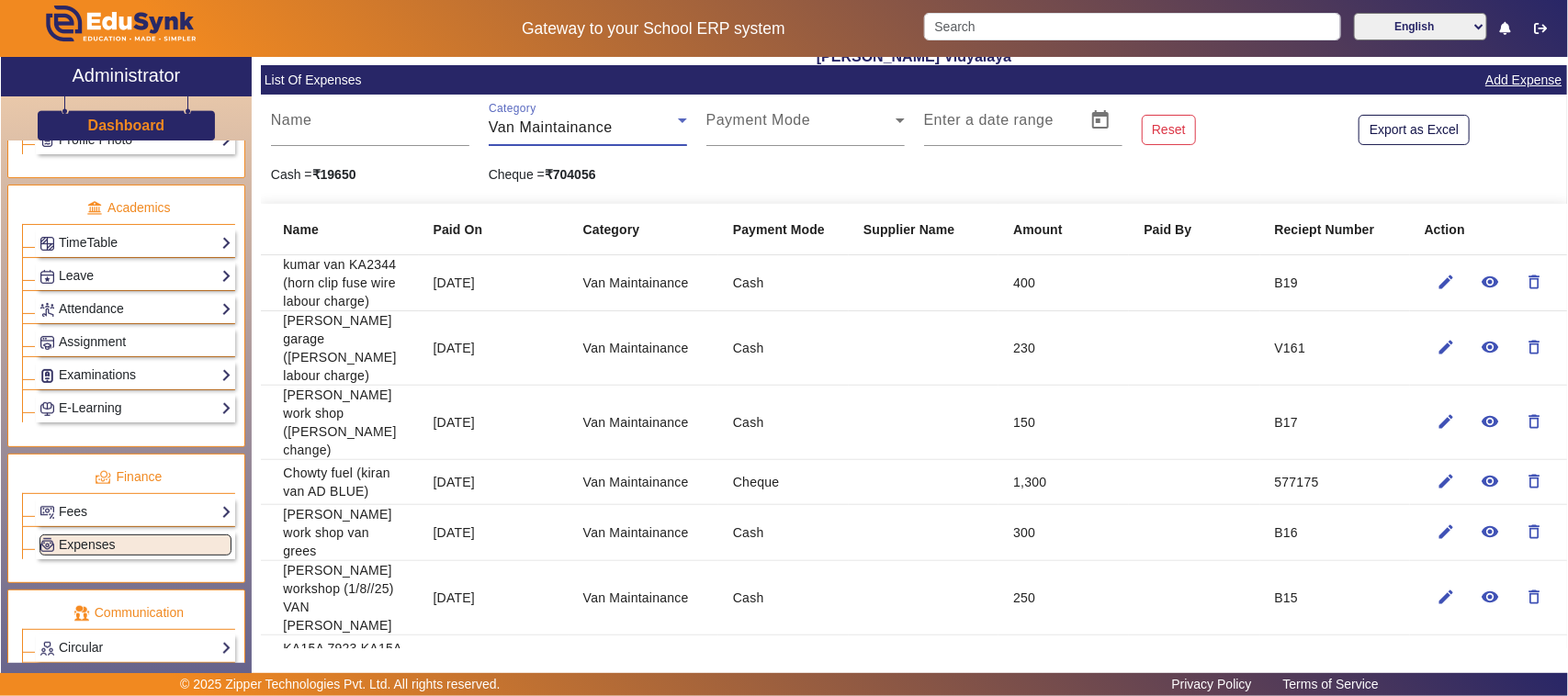
click at [563, 130] on span "Van Maintainance" at bounding box center [550, 127] width 124 height 15
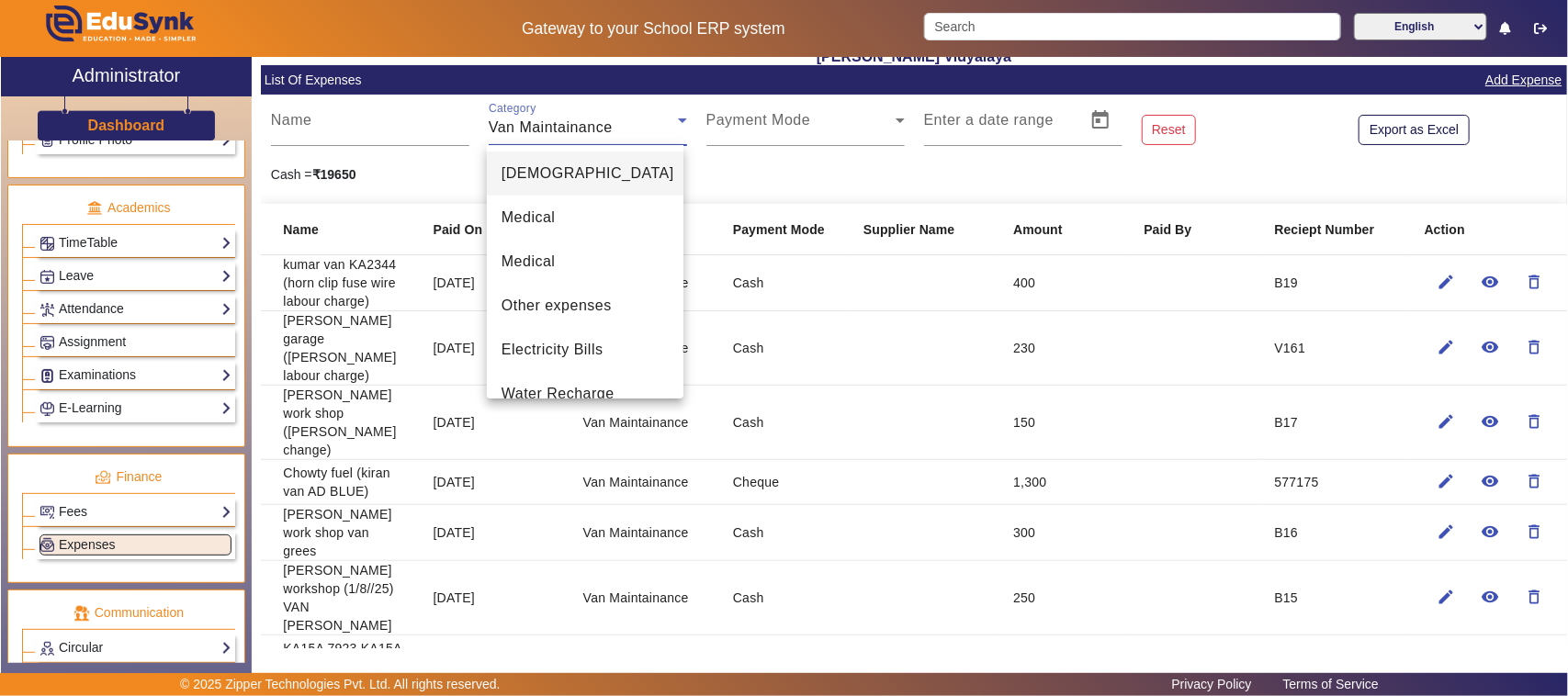
scroll to position [363, 0]
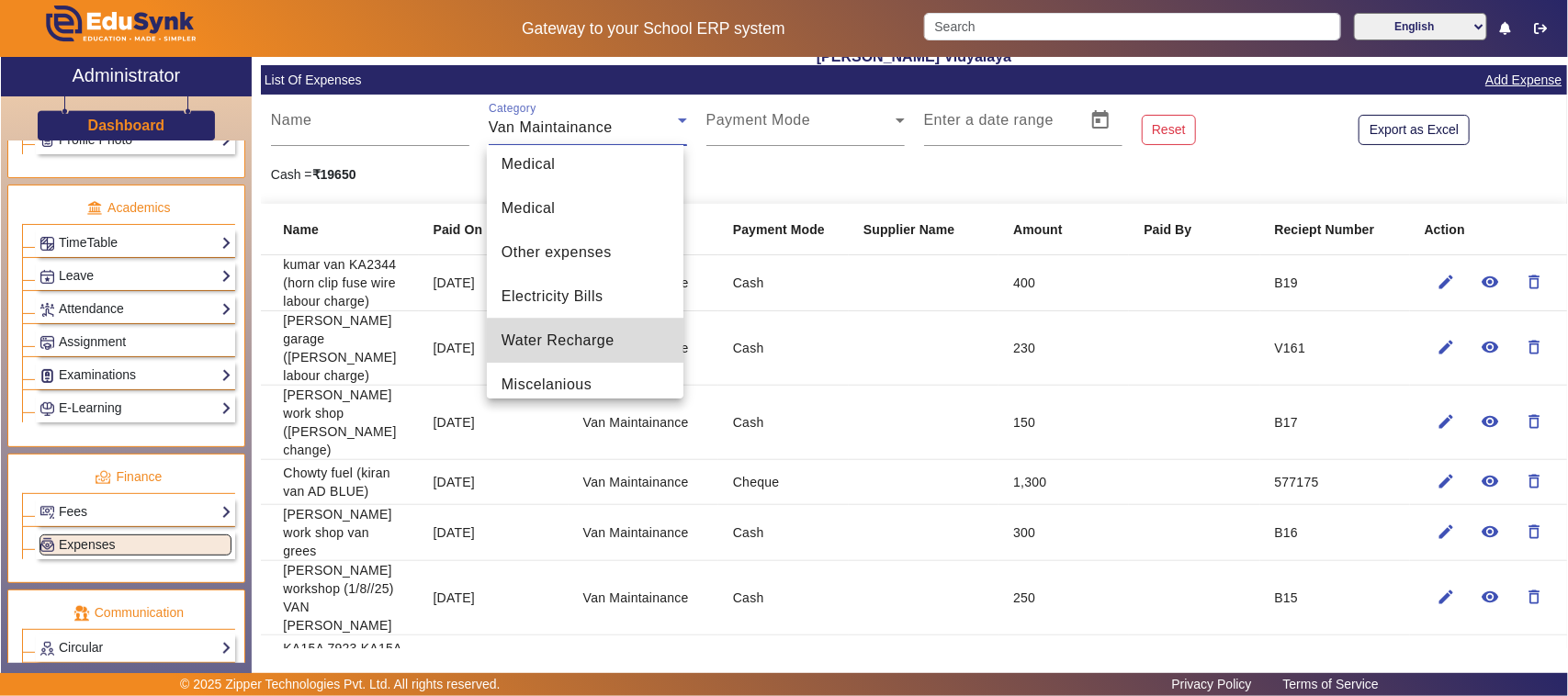
click at [606, 342] on span "Water Recharge" at bounding box center [557, 340] width 113 height 22
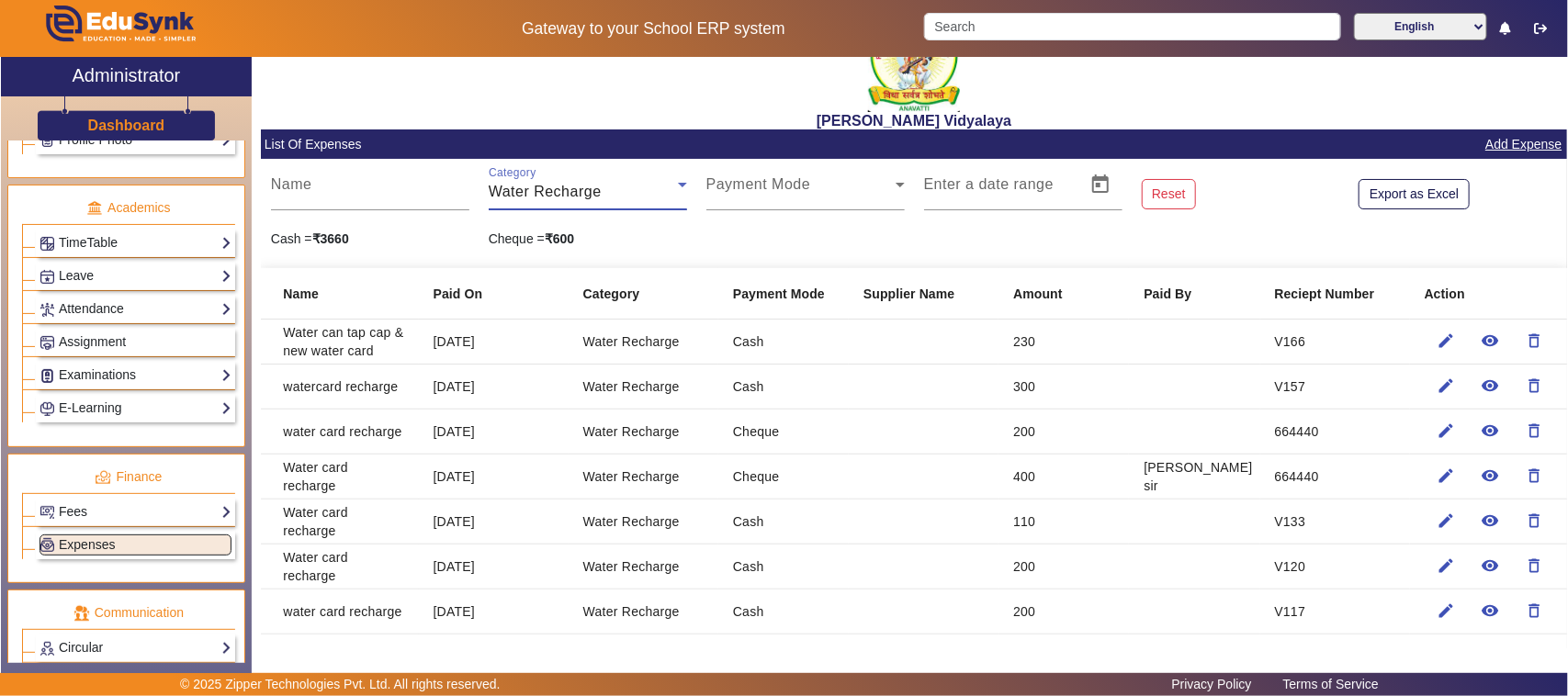
scroll to position [0, 0]
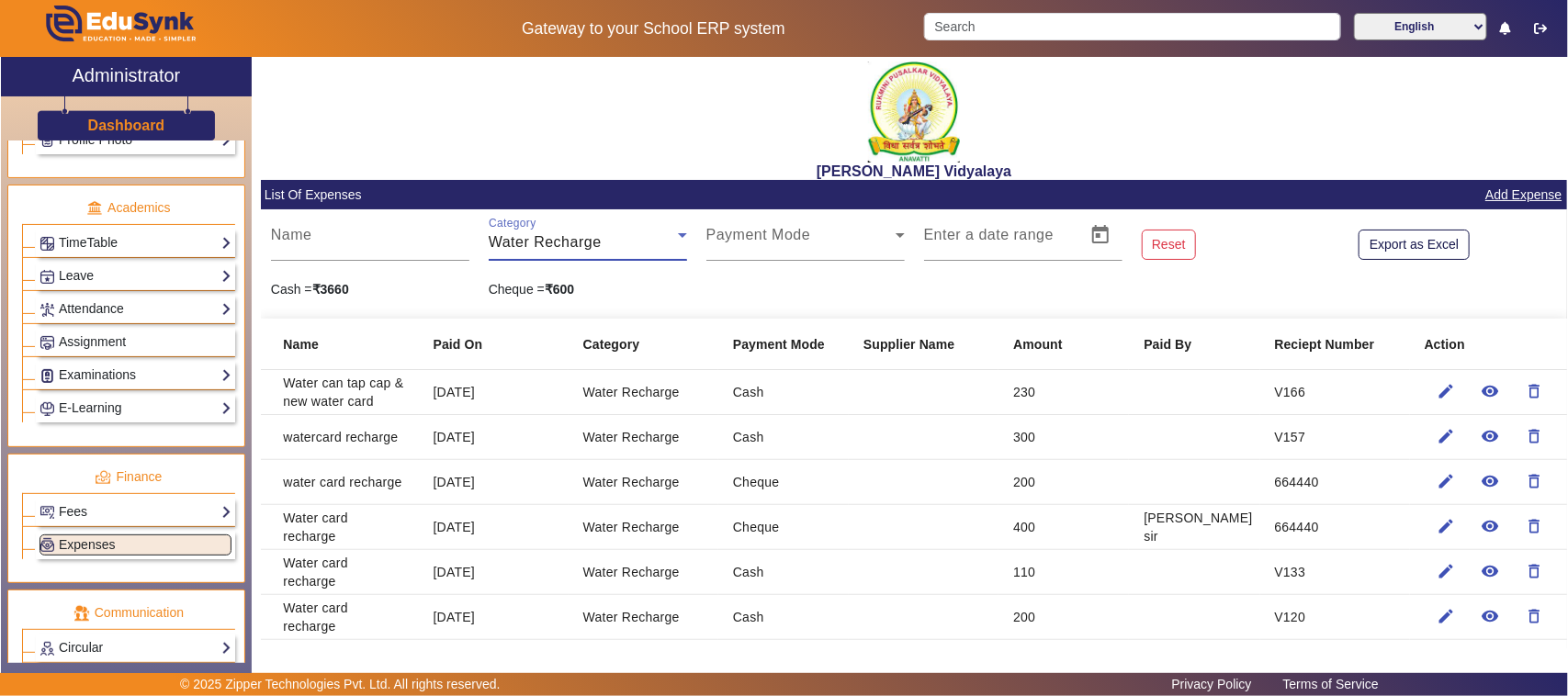
click at [561, 235] on span "Water Recharge" at bounding box center [545, 242] width 113 height 15
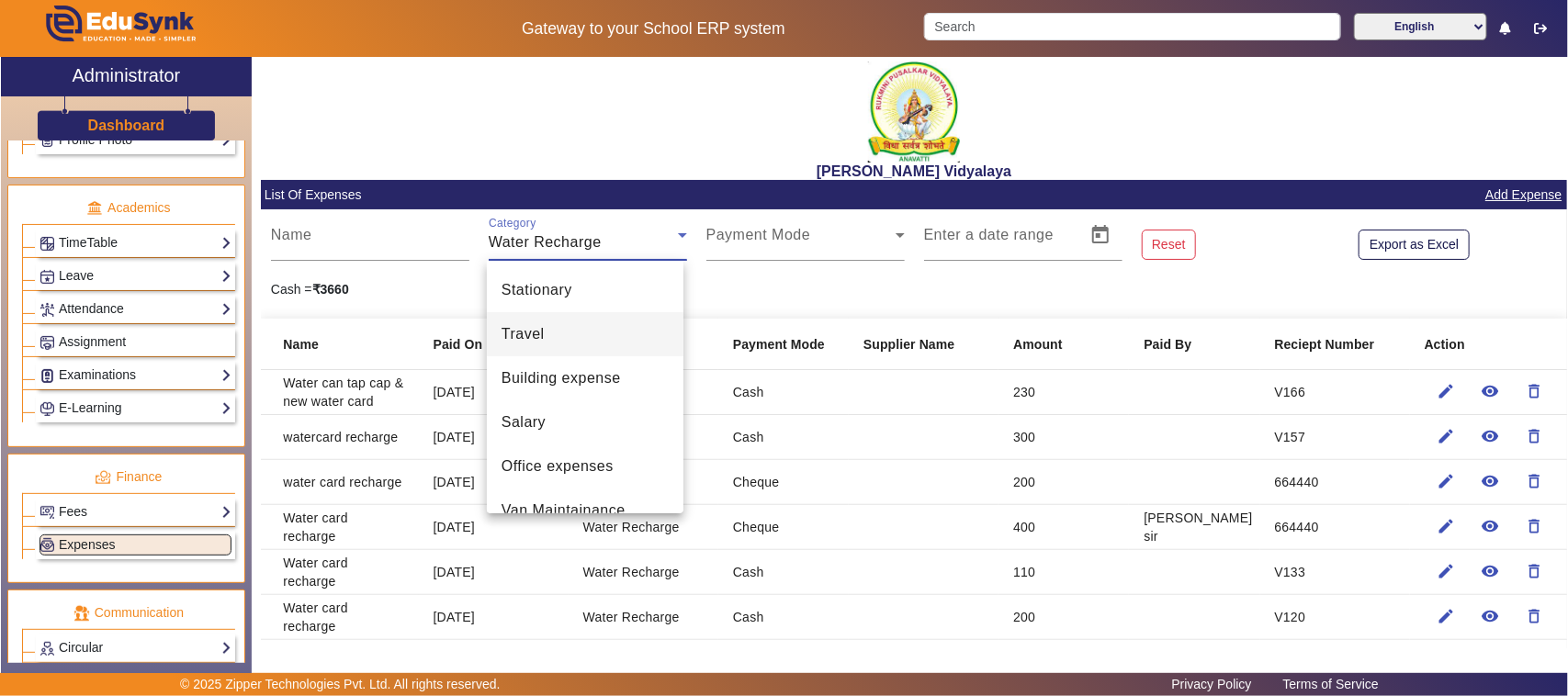
click at [558, 334] on mat-option "Travel" at bounding box center [584, 334] width 196 height 44
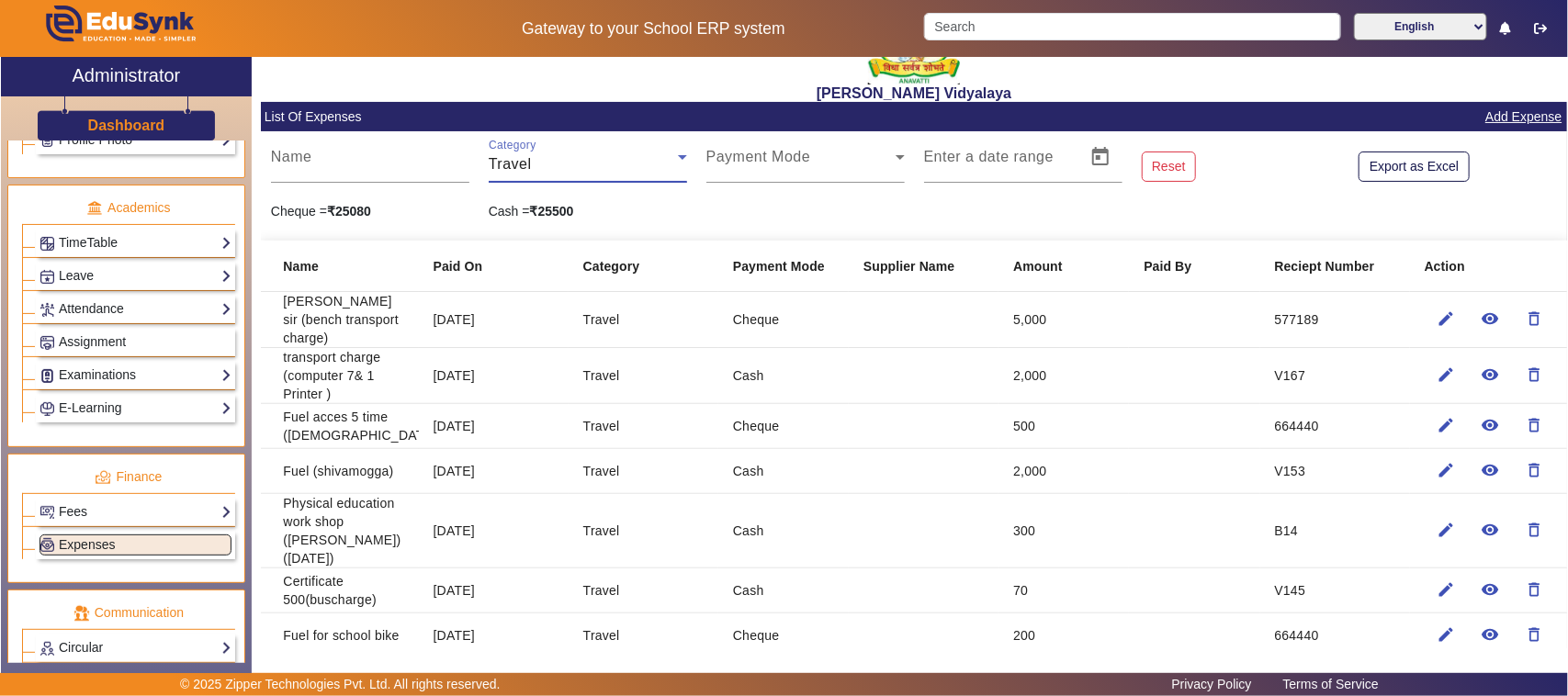
scroll to position [115, 0]
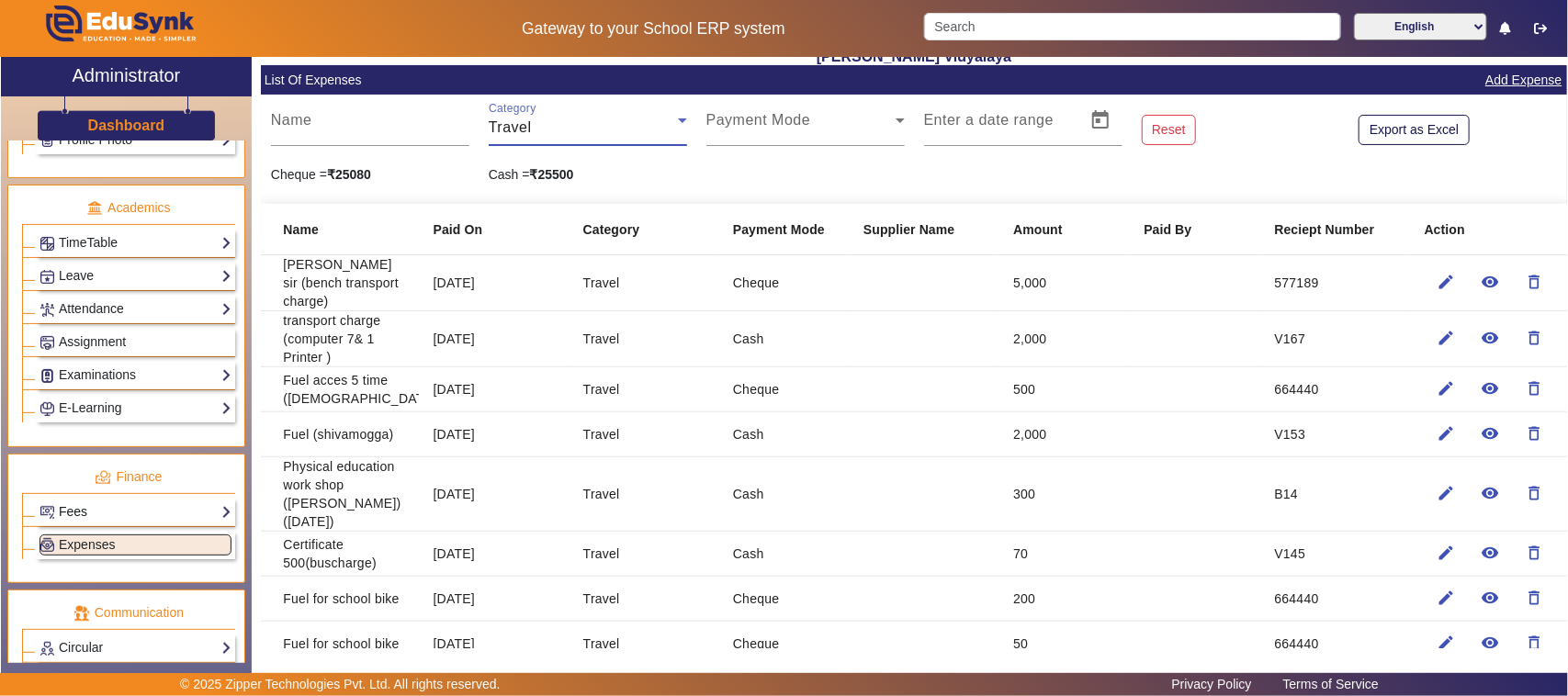
click at [85, 522] on link "Fees" at bounding box center [135, 511] width 192 height 21
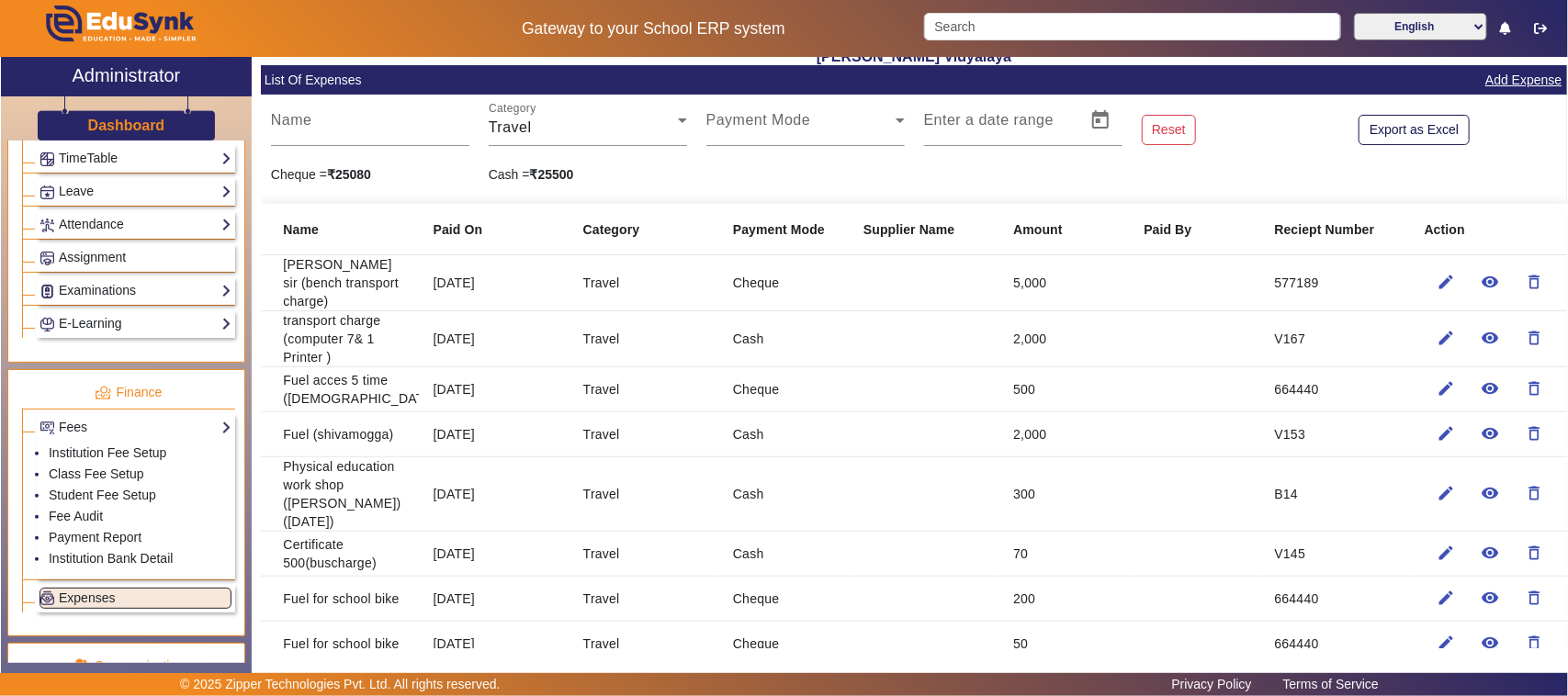
scroll to position [917, 0]
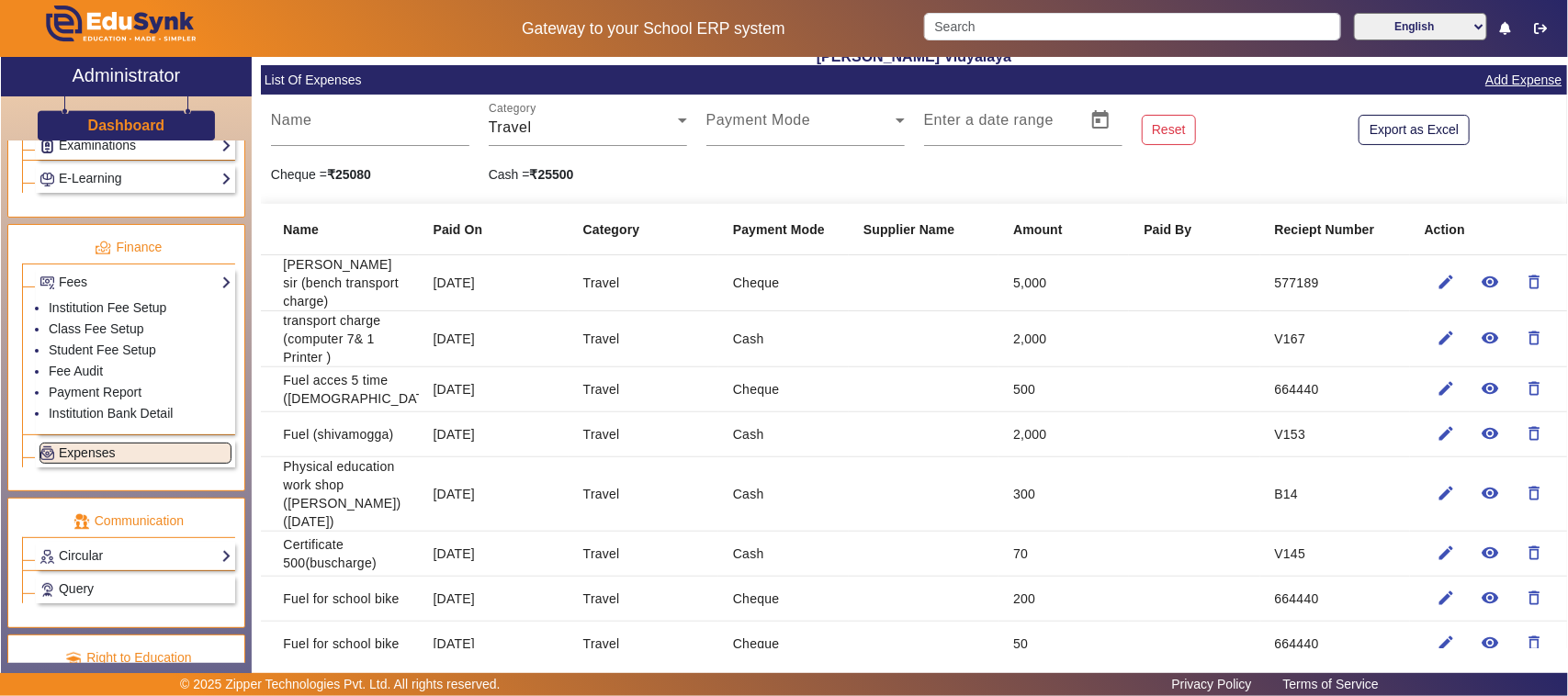
click at [76, 459] on link "Expenses" at bounding box center [135, 453] width 192 height 21
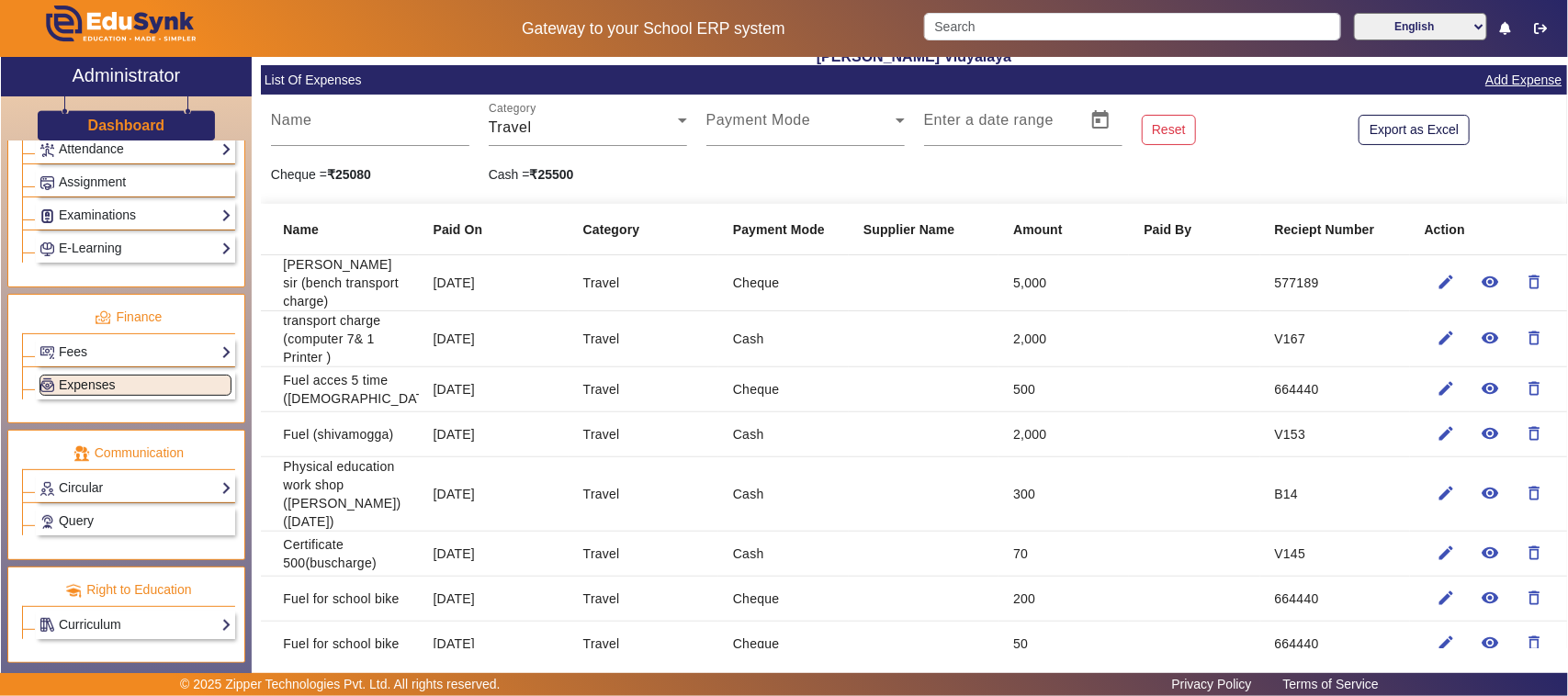
click at [95, 379] on span "Expenses" at bounding box center [87, 384] width 56 height 14
click at [79, 351] on link "Fees" at bounding box center [135, 352] width 192 height 21
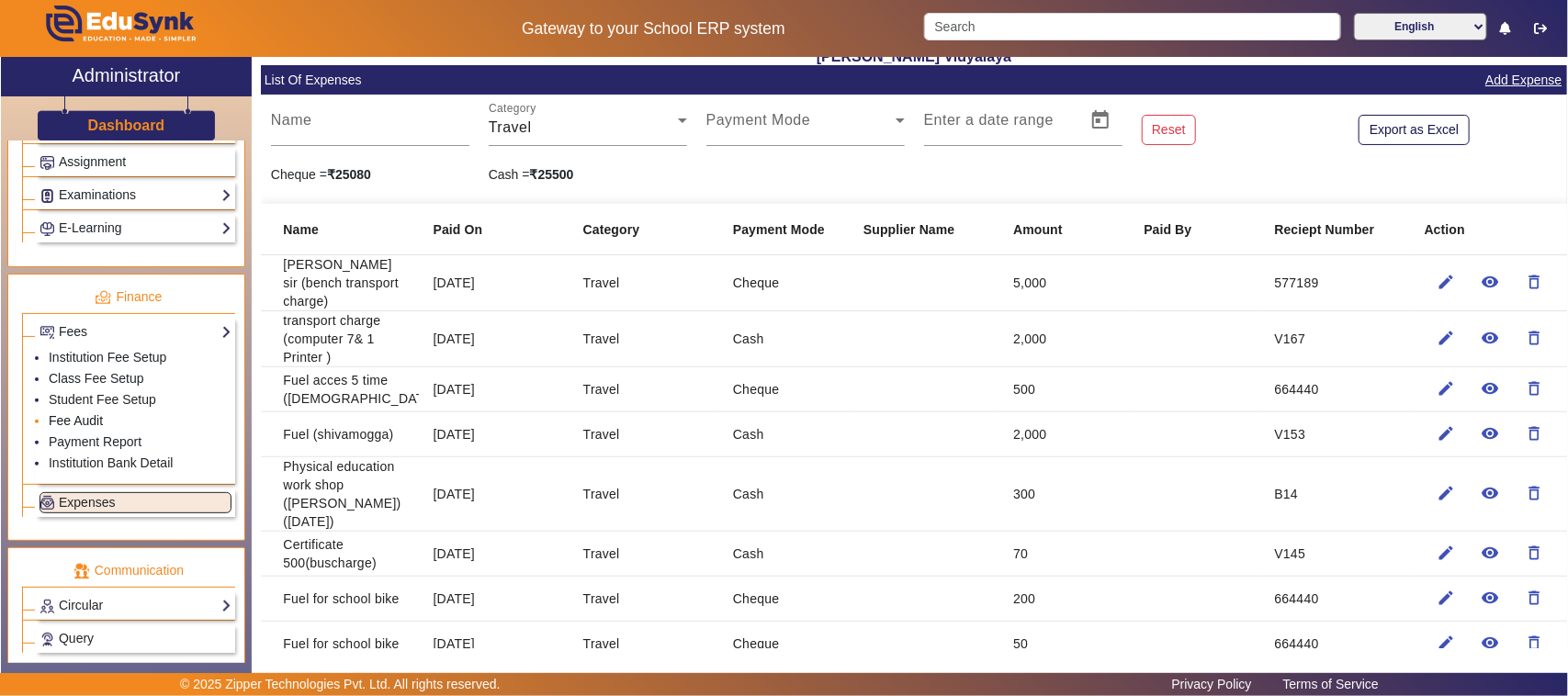
click at [84, 427] on link "Fee Audit" at bounding box center [75, 420] width 54 height 14
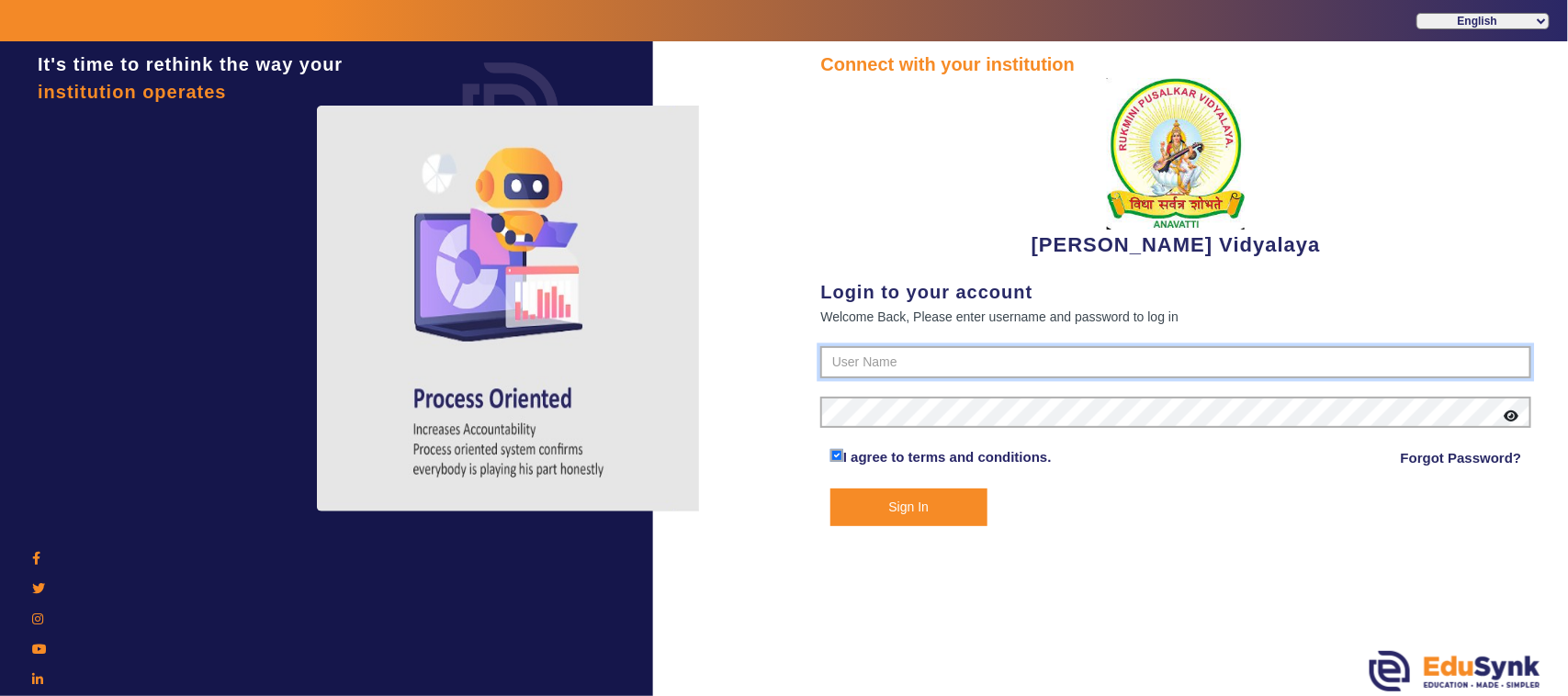
type input "1236547891"
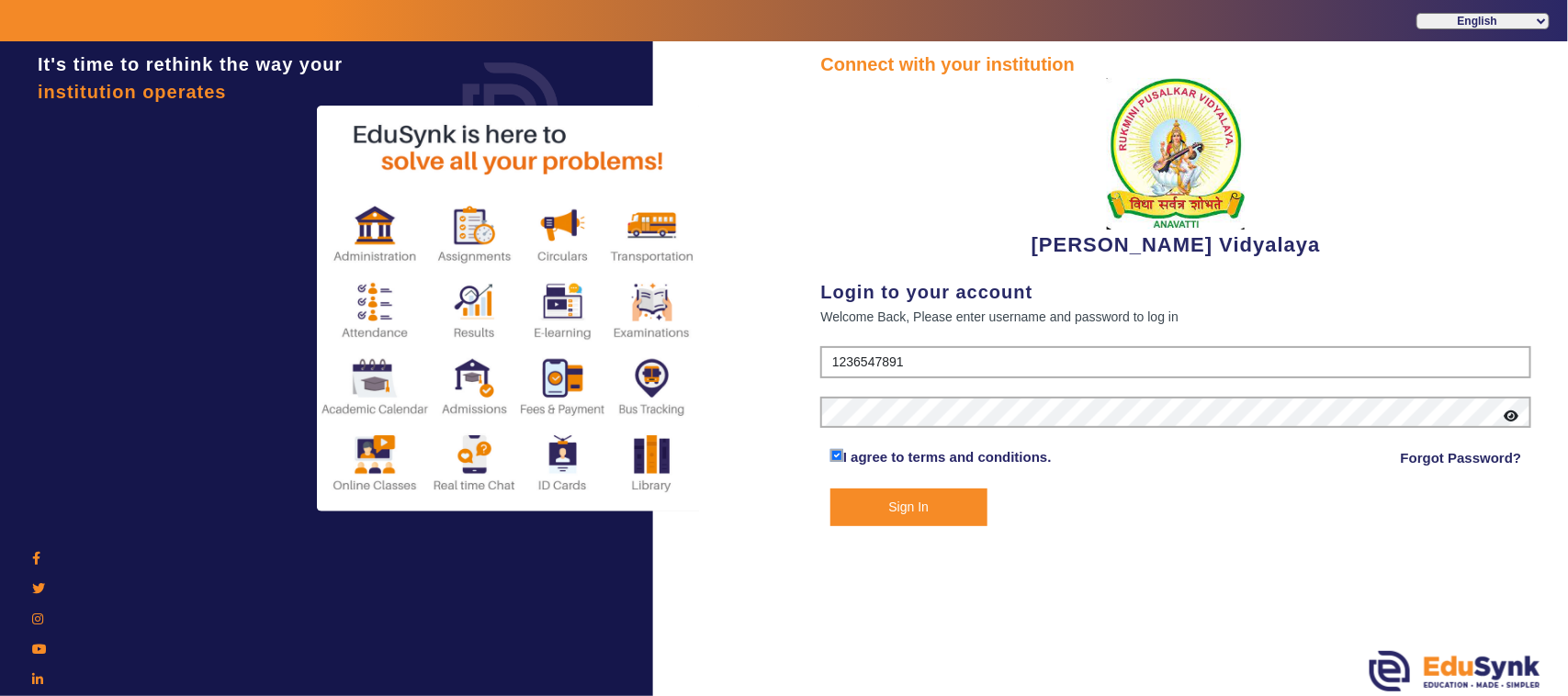
click at [912, 496] on button "Sign In" at bounding box center [908, 507] width 157 height 38
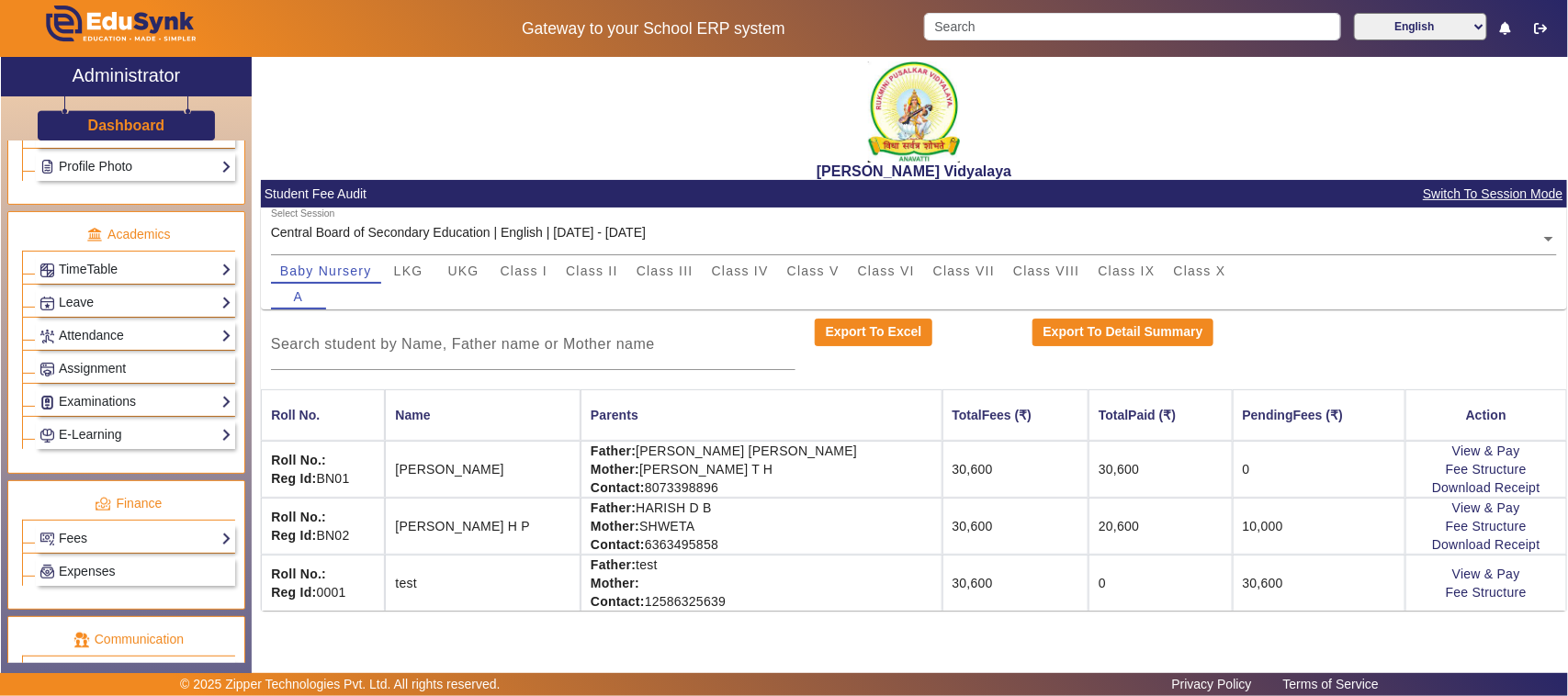
scroll to position [688, 0]
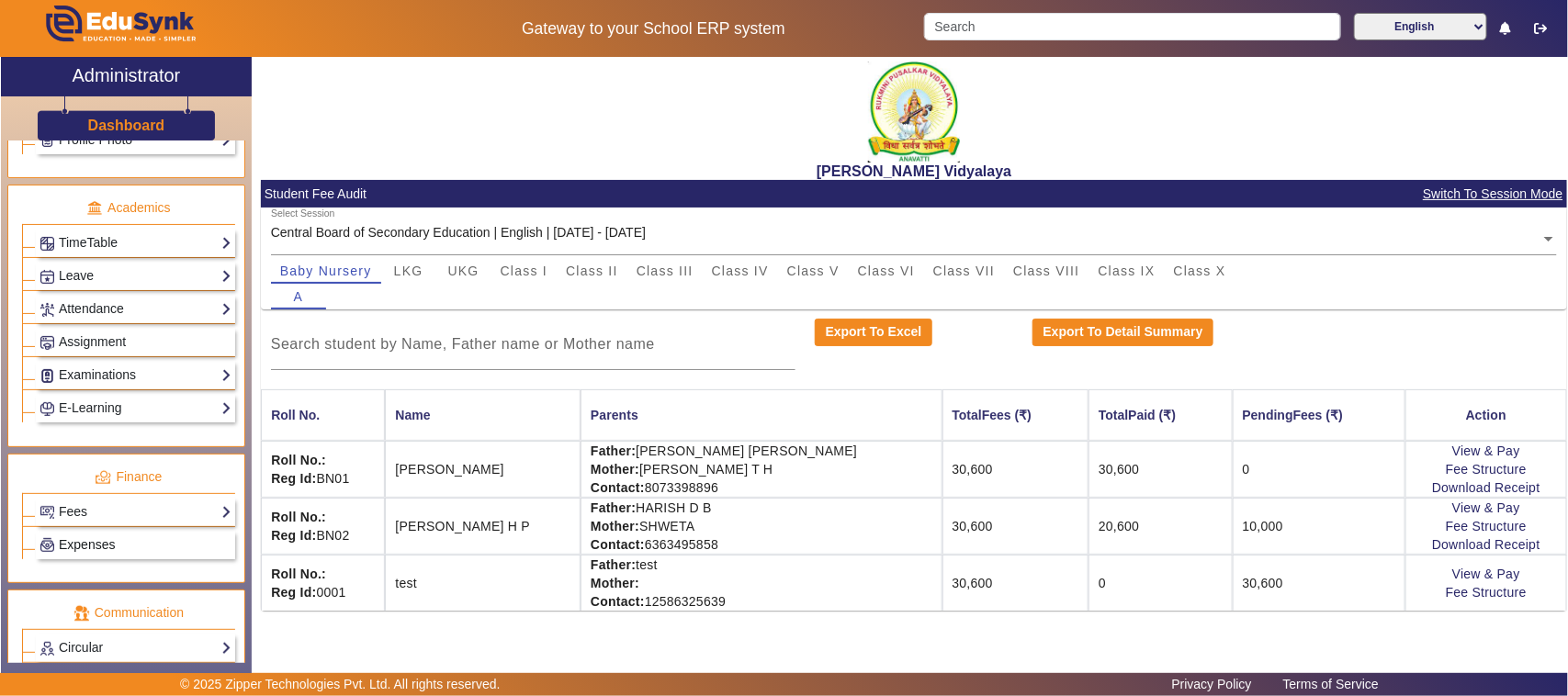
click at [76, 552] on span "Expenses" at bounding box center [87, 543] width 56 height 14
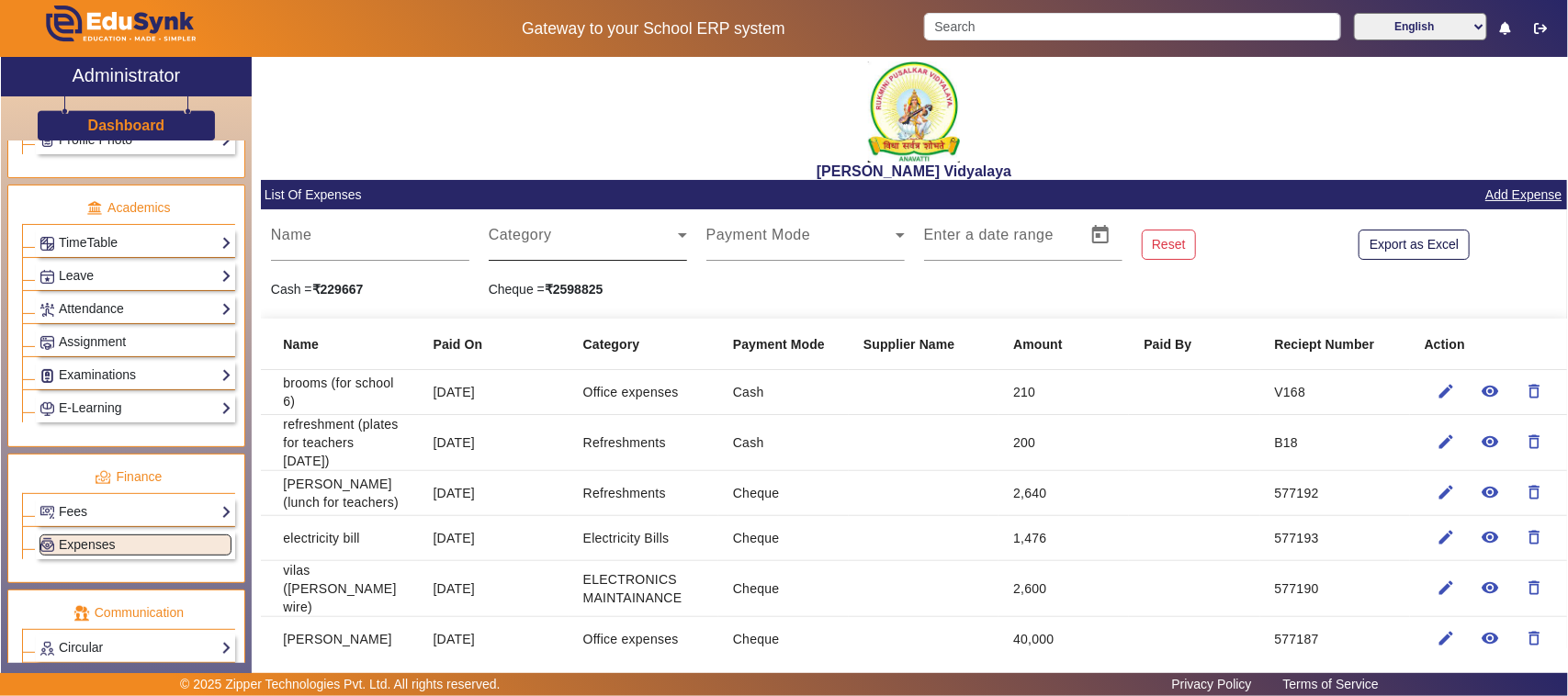
click at [540, 244] on span at bounding box center [583, 242] width 190 height 22
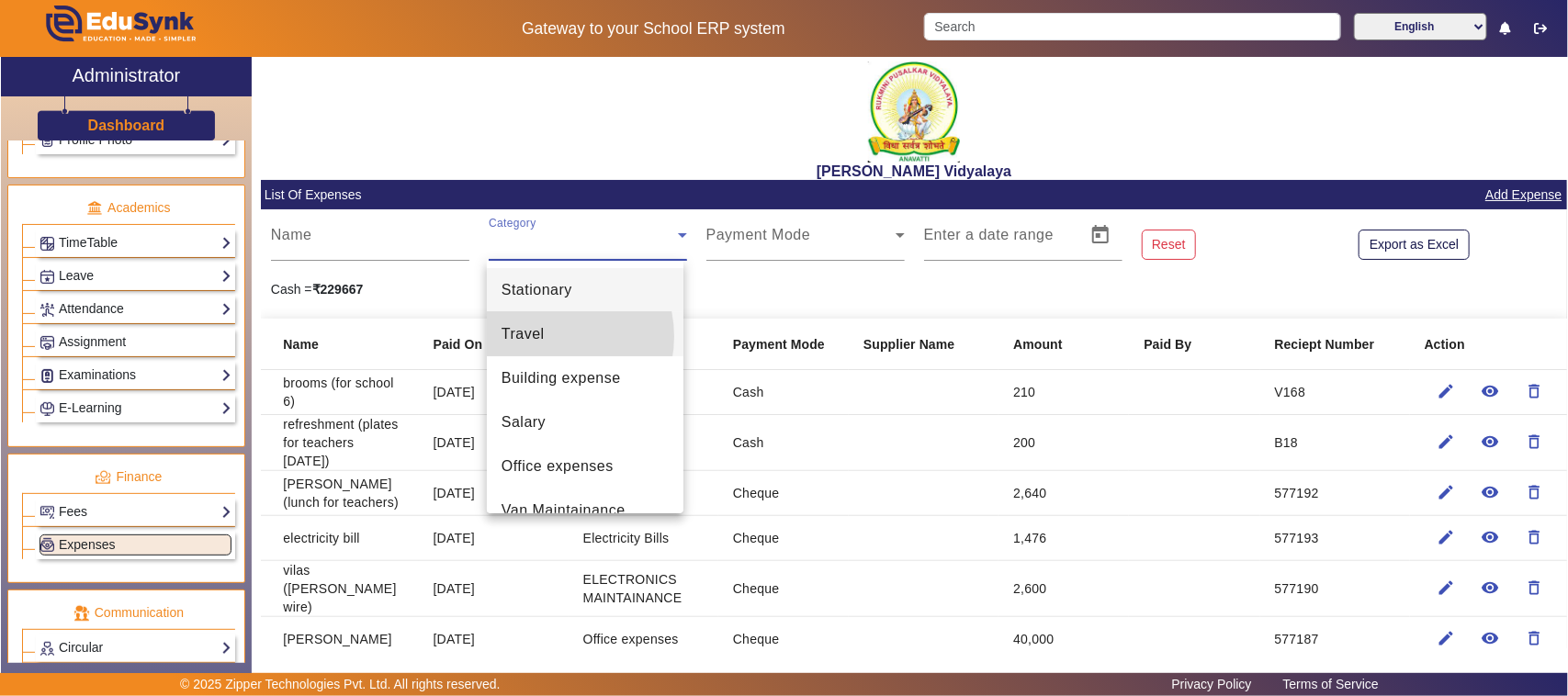
click at [543, 335] on span "Travel" at bounding box center [522, 334] width 44 height 22
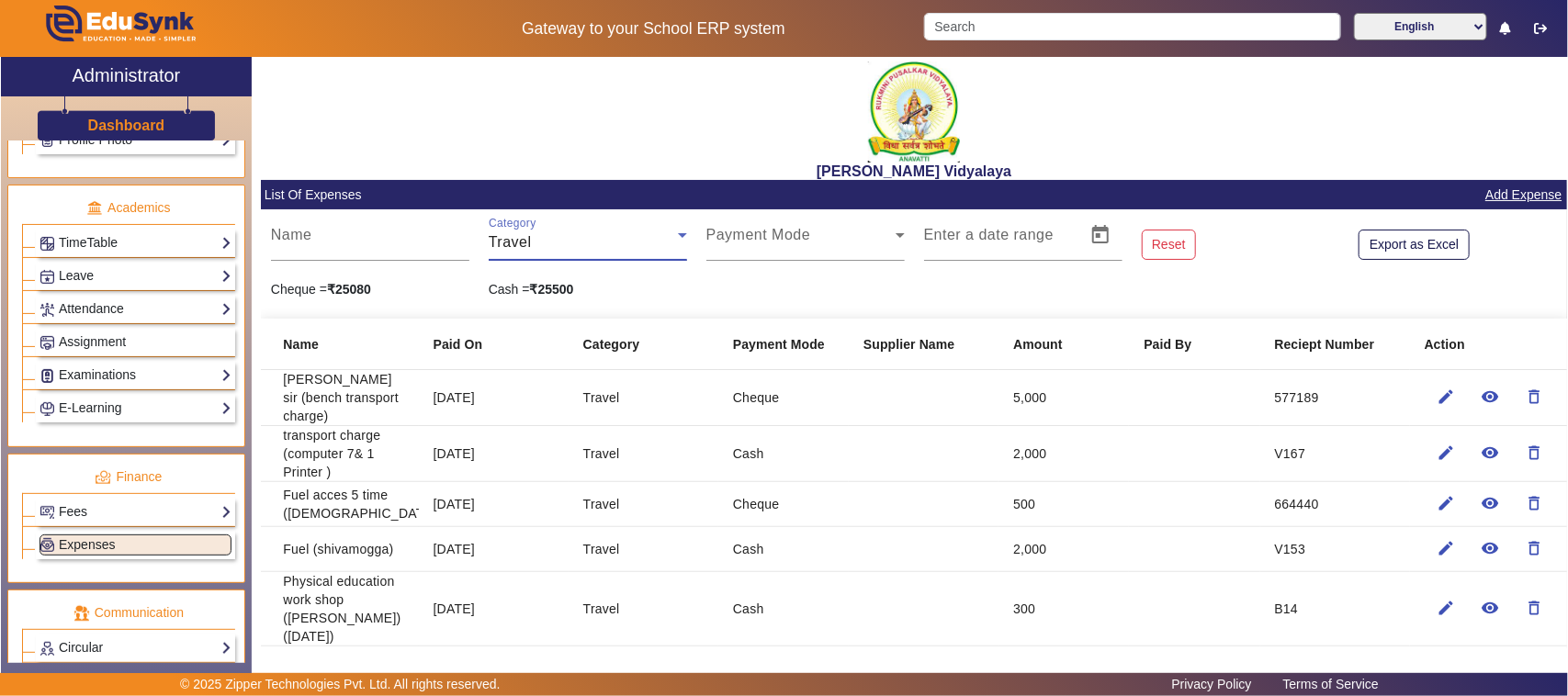
click at [517, 242] on span "Travel" at bounding box center [510, 242] width 44 height 15
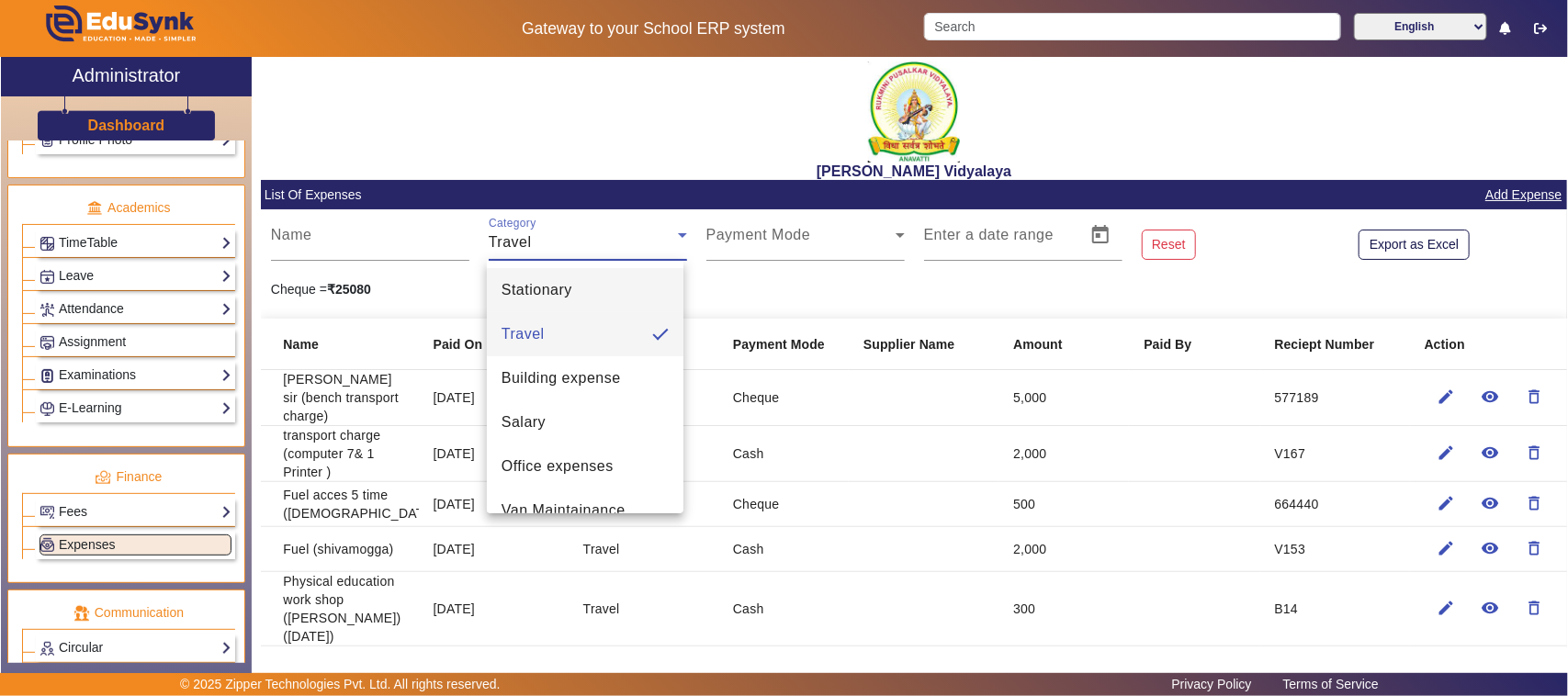
click at [576, 289] on mat-option "Stationary" at bounding box center [584, 290] width 196 height 44
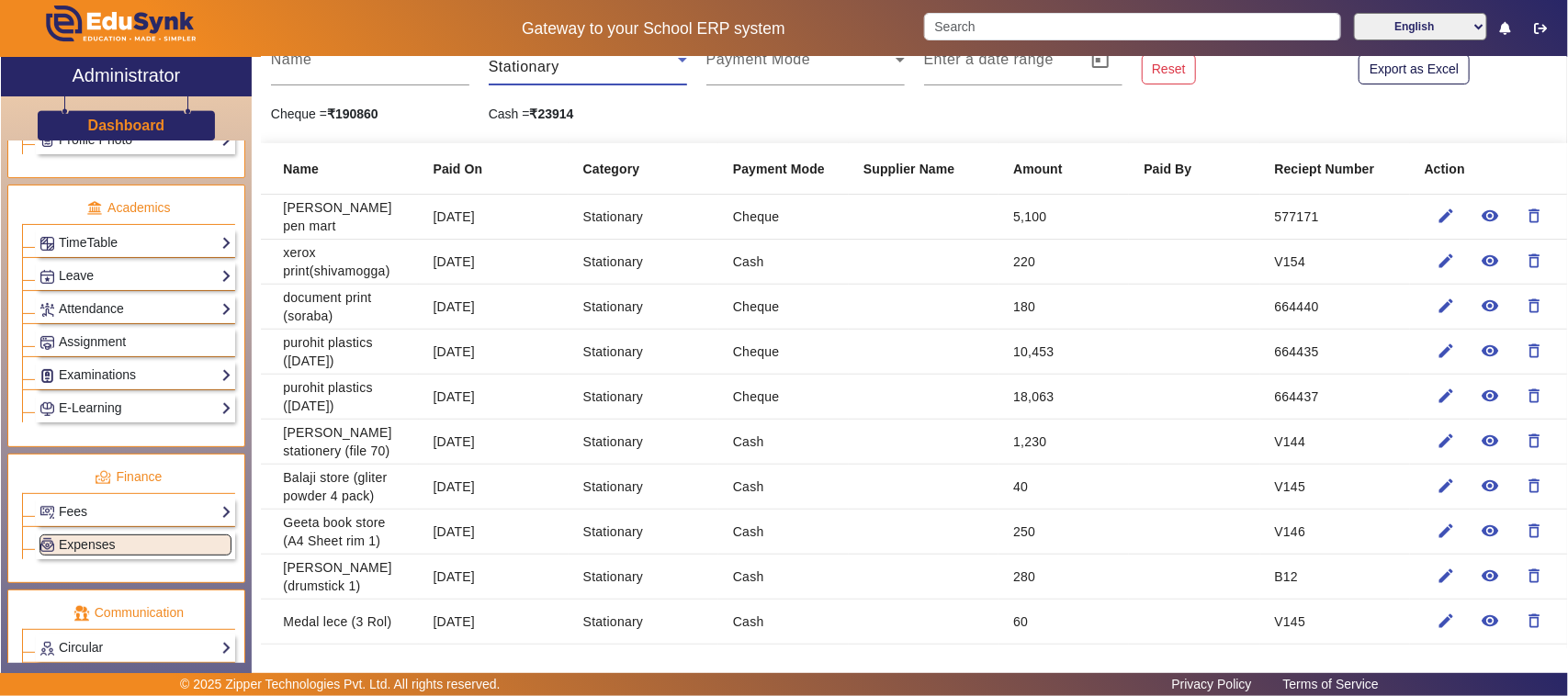
scroll to position [229, 0]
